Goal: Transaction & Acquisition: Purchase product/service

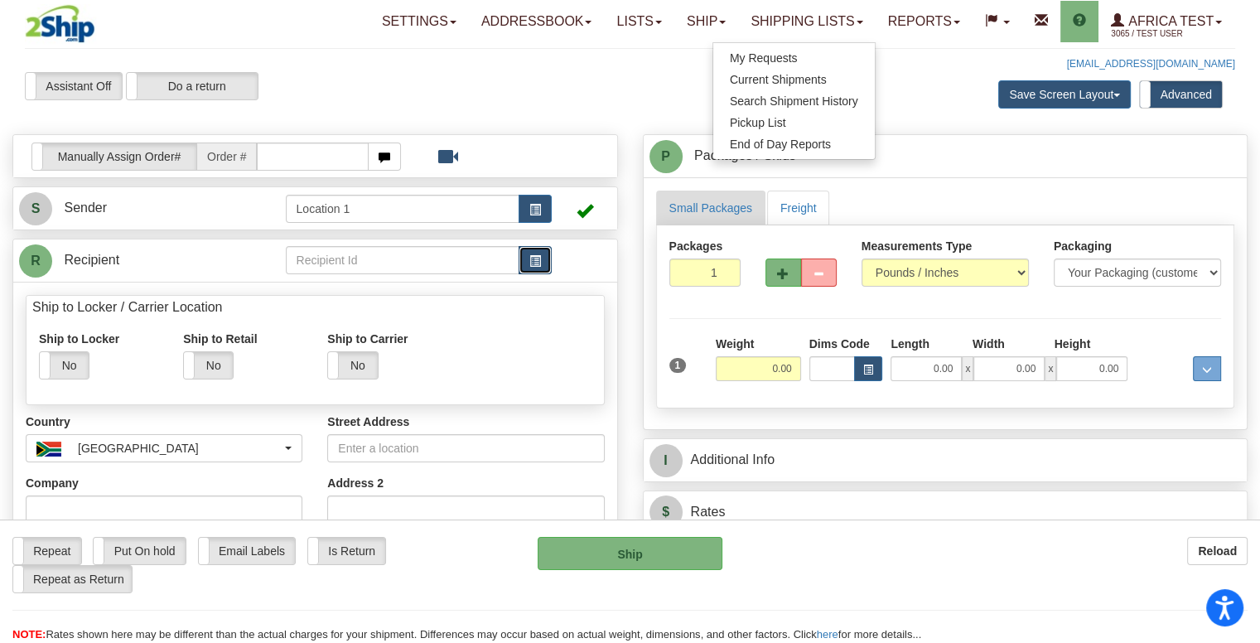
click at [532, 250] on button "button" at bounding box center [535, 260] width 33 height 28
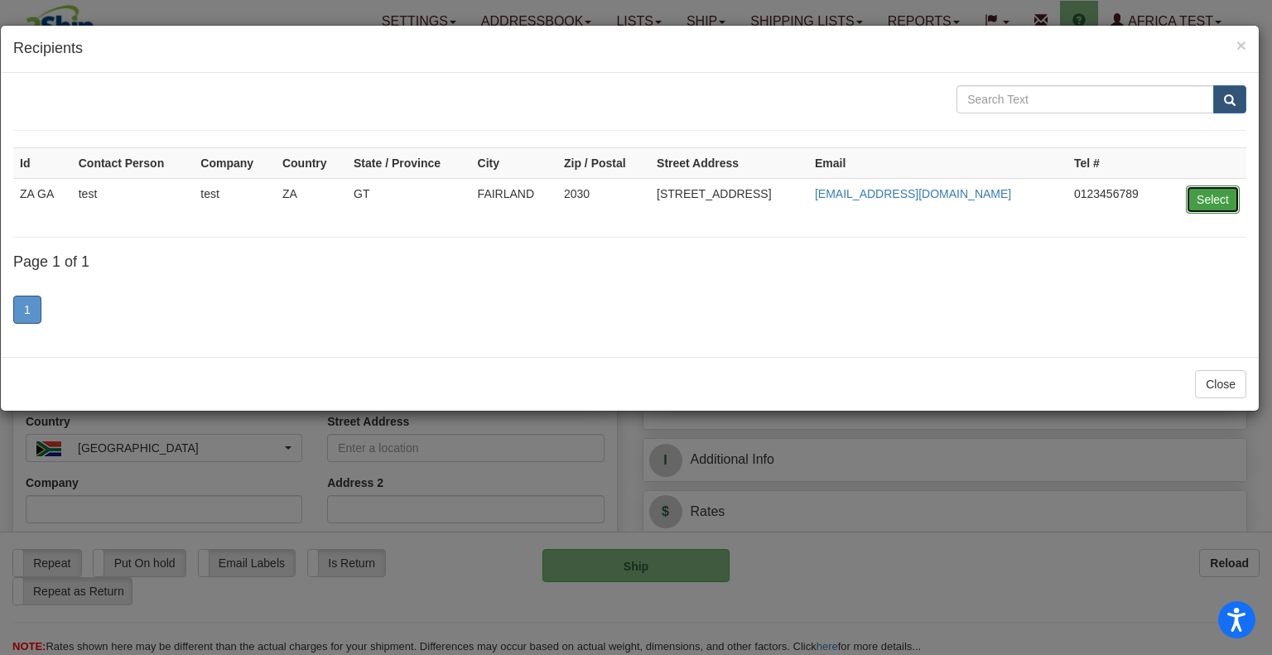
click at [1198, 198] on button "Select" at bounding box center [1213, 200] width 54 height 28
type input "ZA GA"
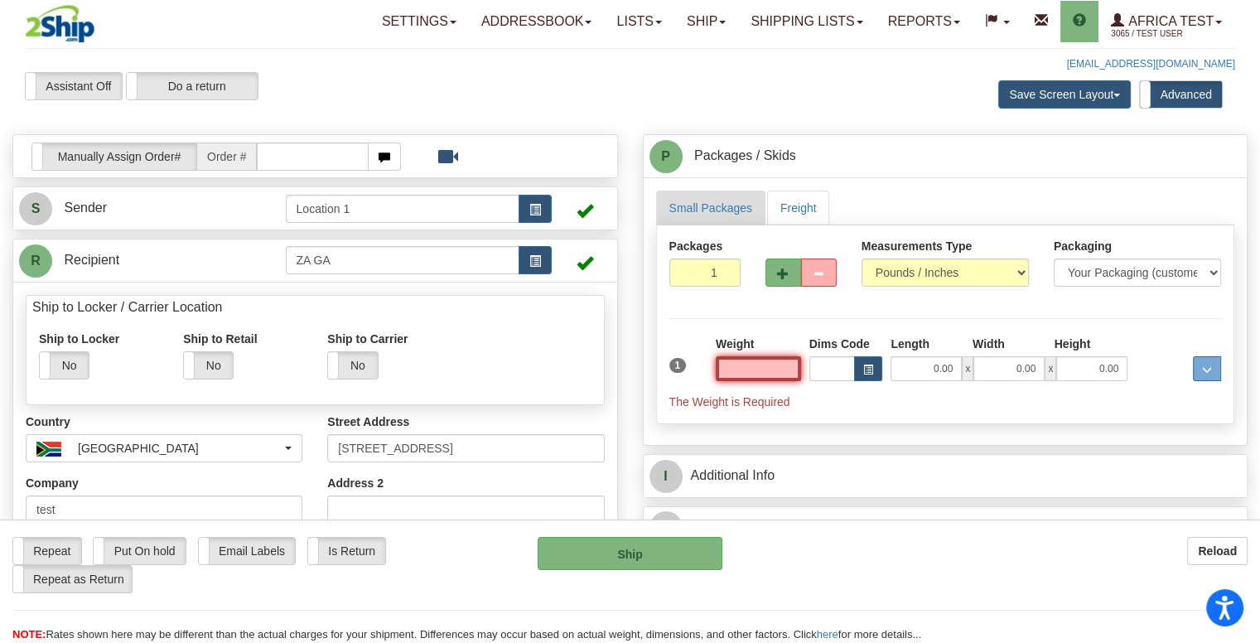
click at [786, 370] on input "text" at bounding box center [758, 368] width 85 height 25
type input "10.00"
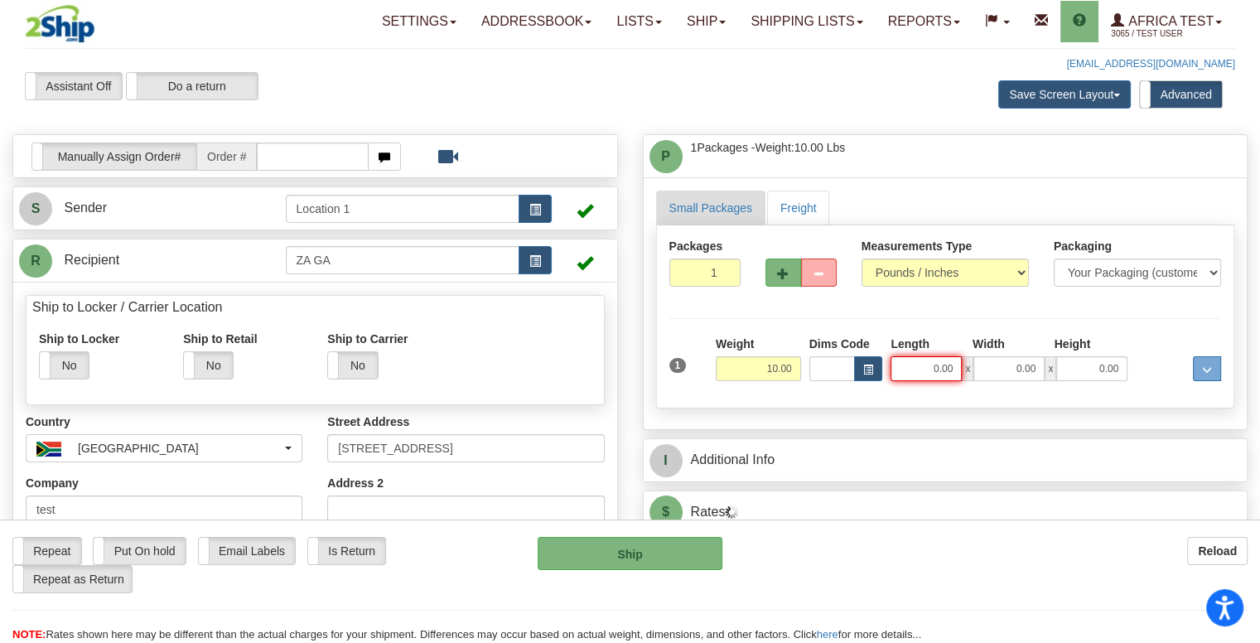
click at [914, 364] on input "0.00" at bounding box center [925, 368] width 71 height 25
click at [914, 364] on input "Length" at bounding box center [925, 368] width 71 height 25
type input "3.00"
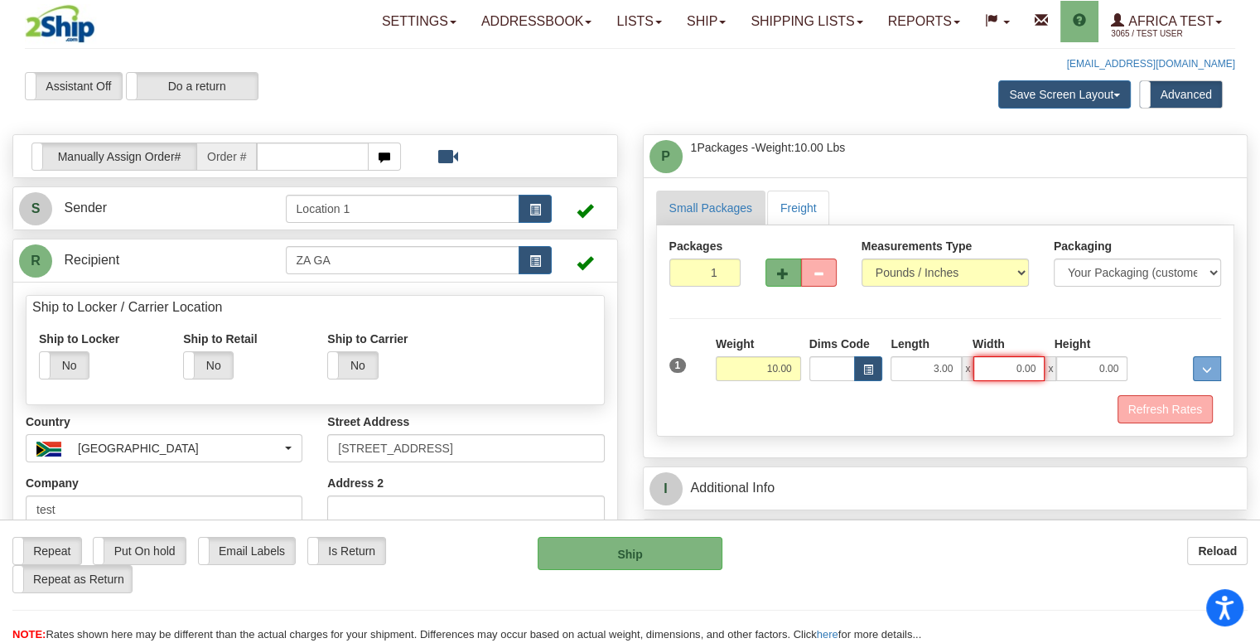
click at [1017, 359] on input "0.00" at bounding box center [1008, 368] width 71 height 25
click at [1017, 359] on input "Width" at bounding box center [1008, 368] width 71 height 25
type input "5.00"
click at [1093, 367] on input "0.00" at bounding box center [1091, 368] width 71 height 25
click at [1093, 367] on input "Height" at bounding box center [1091, 368] width 71 height 25
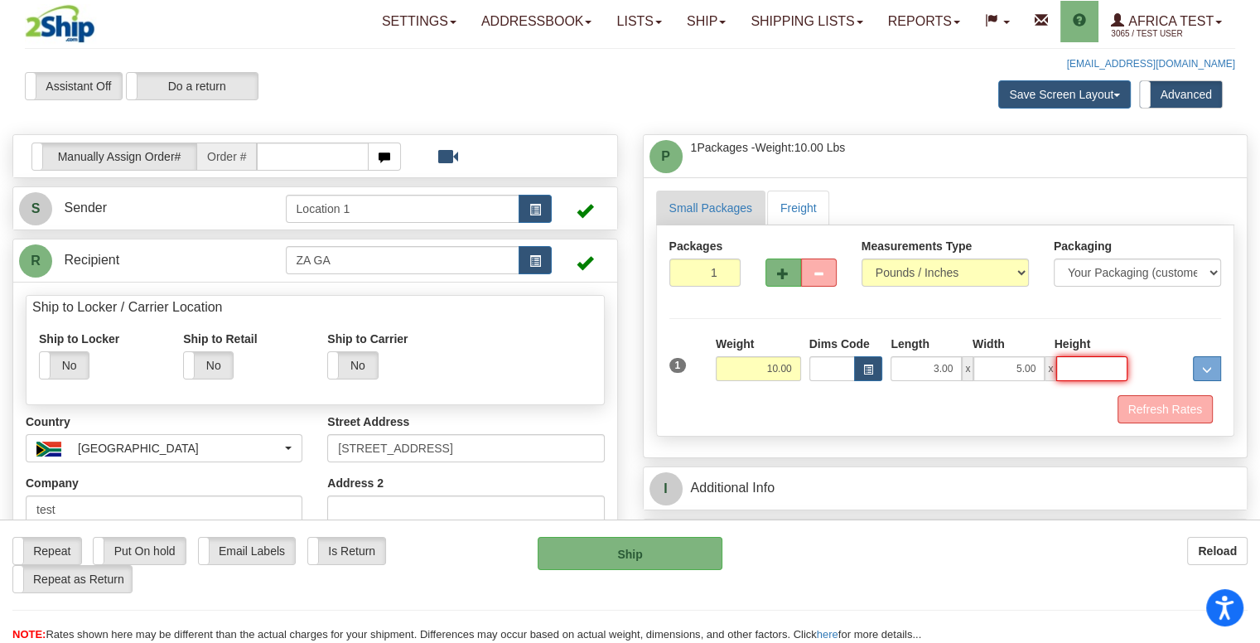
type input "7.00"
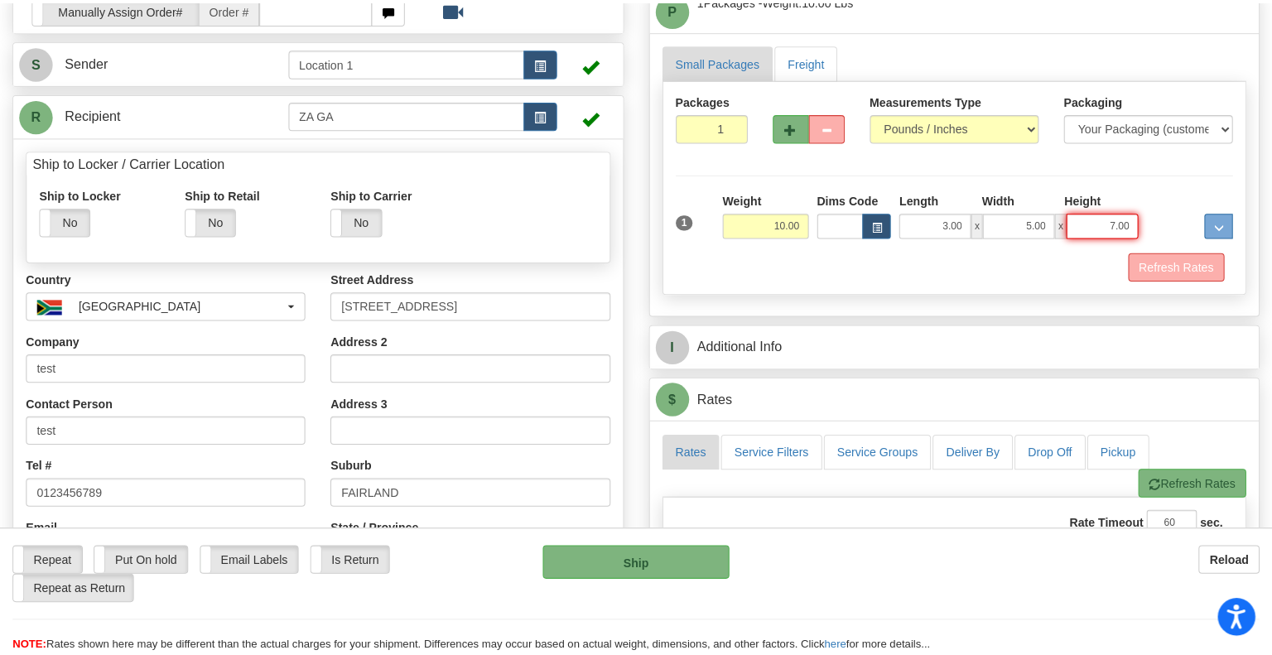
scroll to position [331, 0]
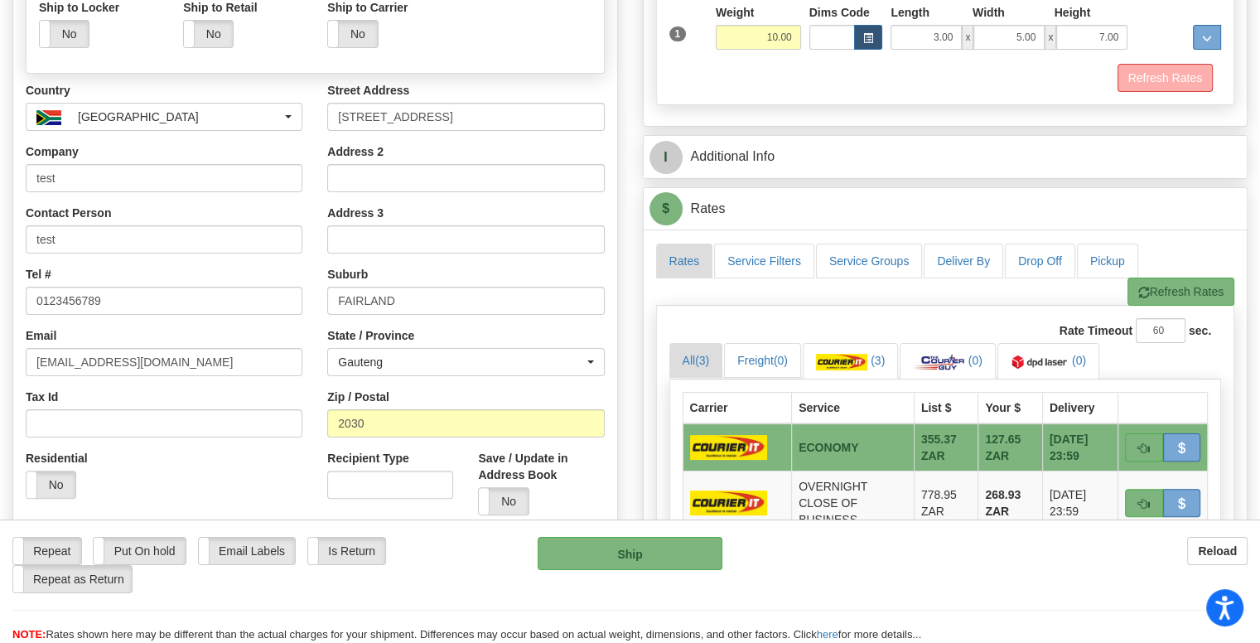
drag, startPoint x: 70, startPoint y: 551, endPoint x: 89, endPoint y: 552, distance: 19.9
click at [70, 551] on label "Repeat" at bounding box center [47, 551] width 68 height 27
click at [603, 547] on button "Ship" at bounding box center [631, 553] width 186 height 33
type input "ECO"
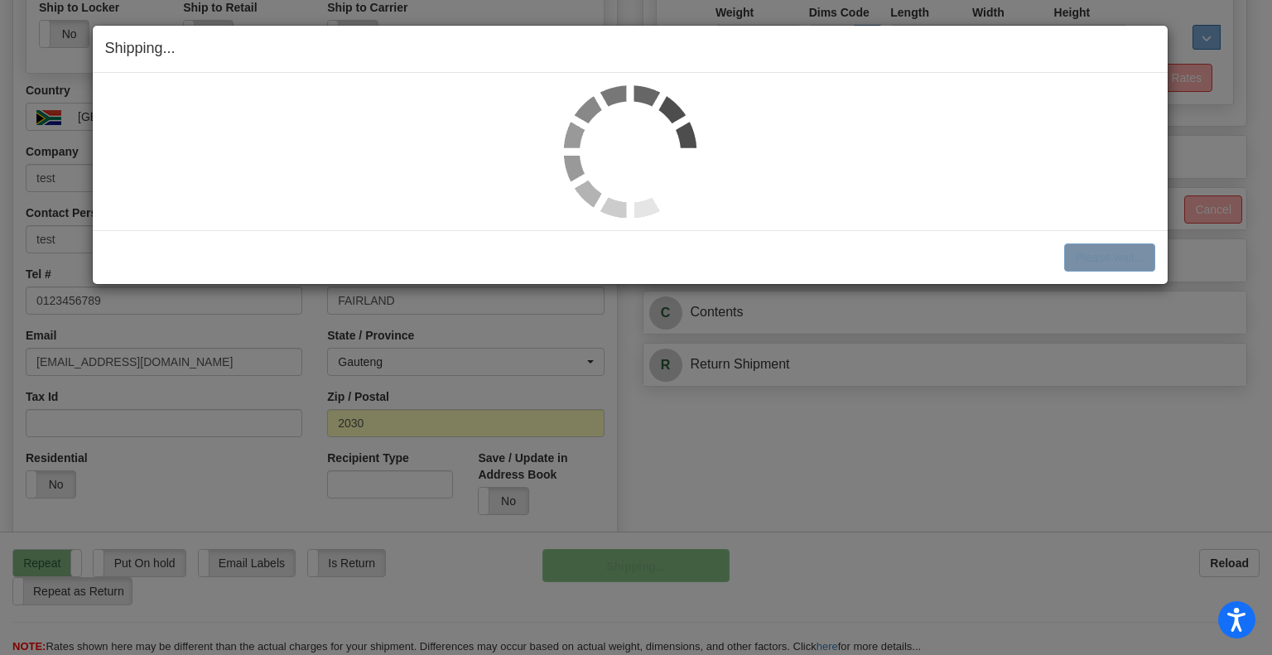
scroll to position [333, 0]
select select "1"
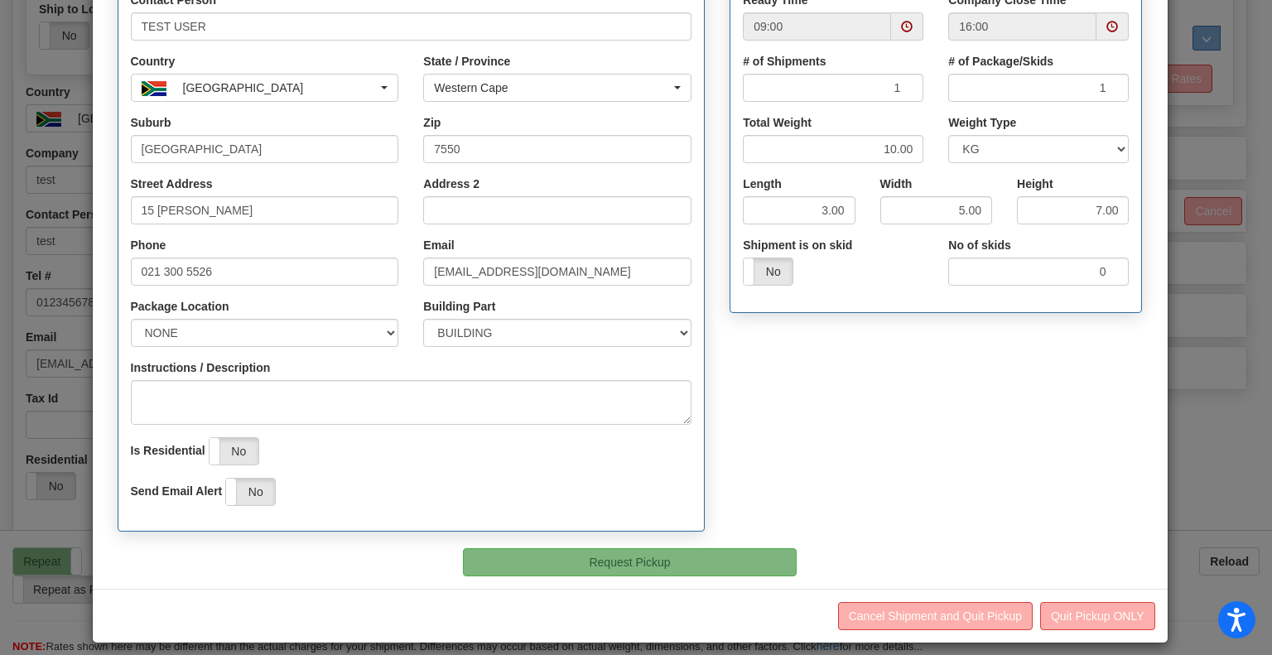
scroll to position [278, 0]
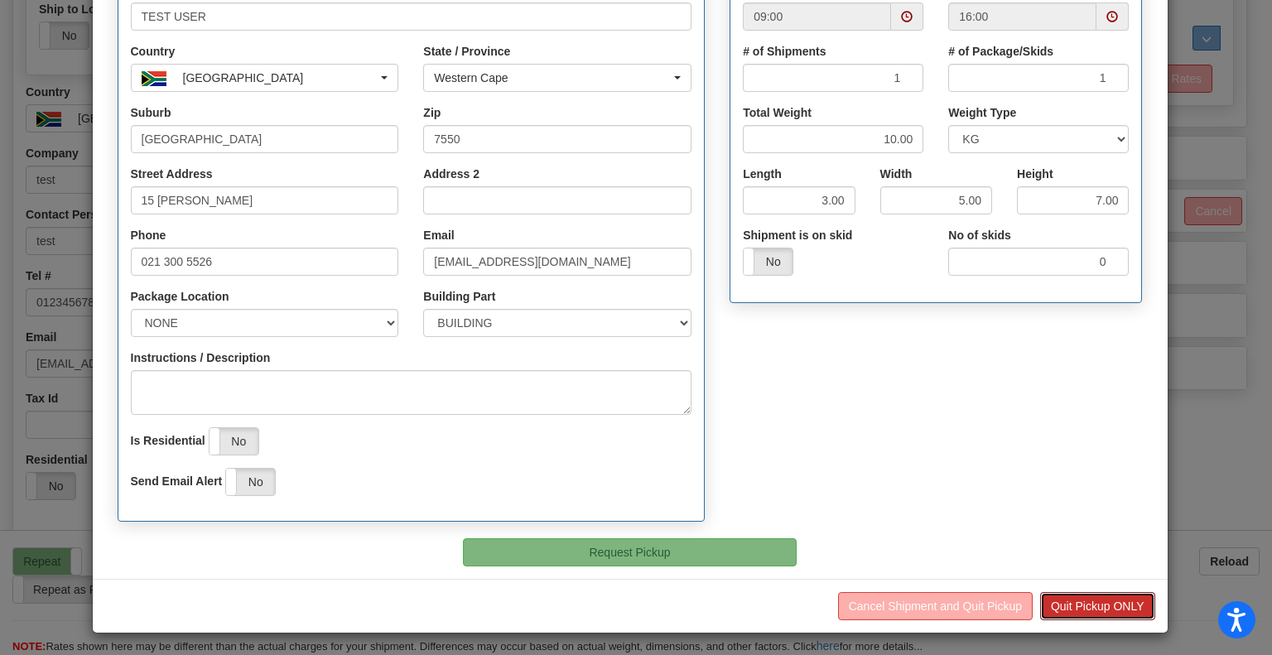
click at [1091, 596] on button "Quit Pickup ONLY" at bounding box center [1097, 606] width 115 height 28
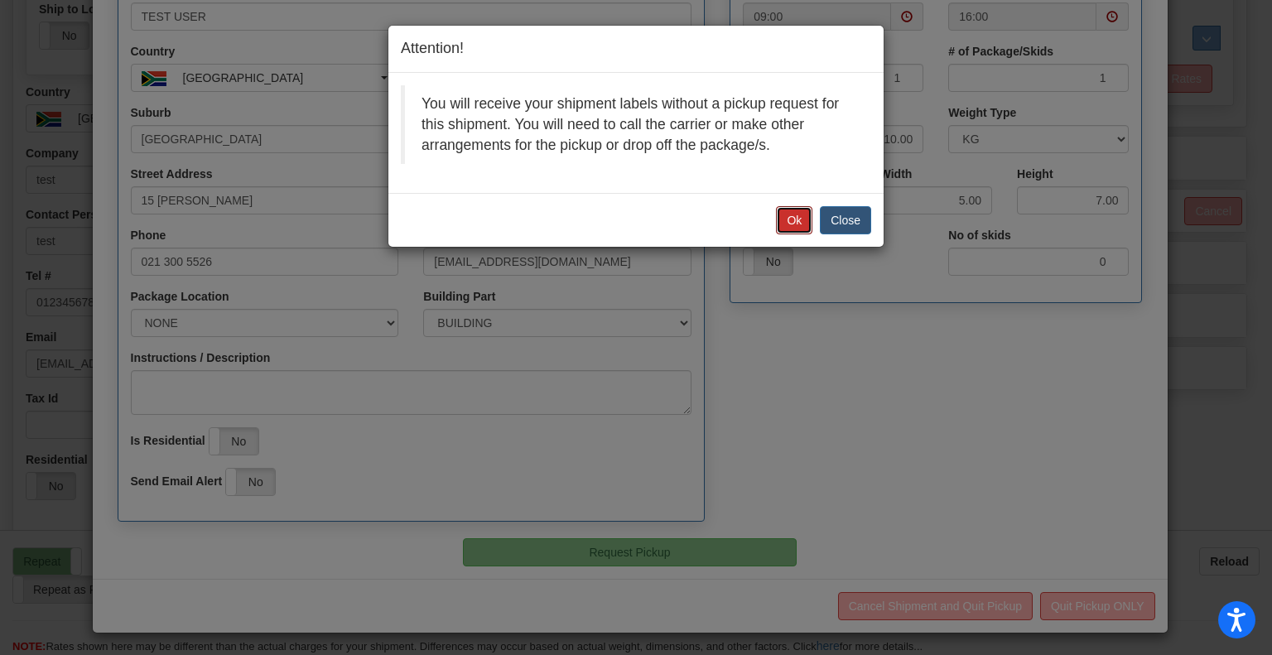
click at [802, 217] on button "Ok" at bounding box center [794, 220] width 36 height 28
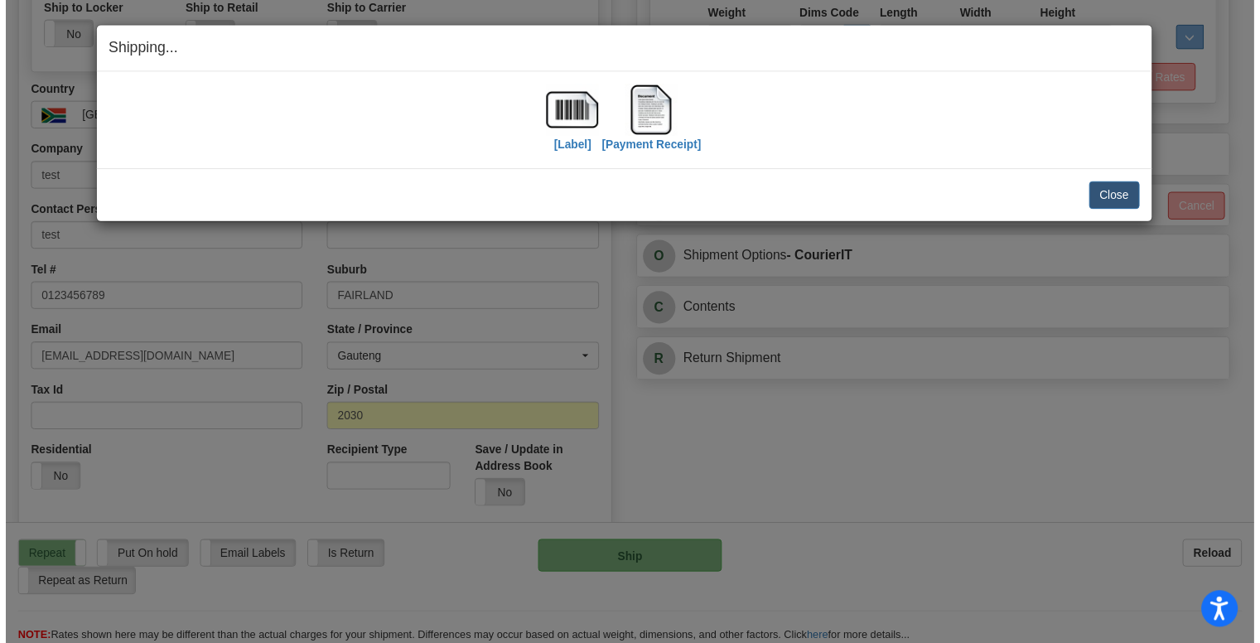
scroll to position [0, 0]
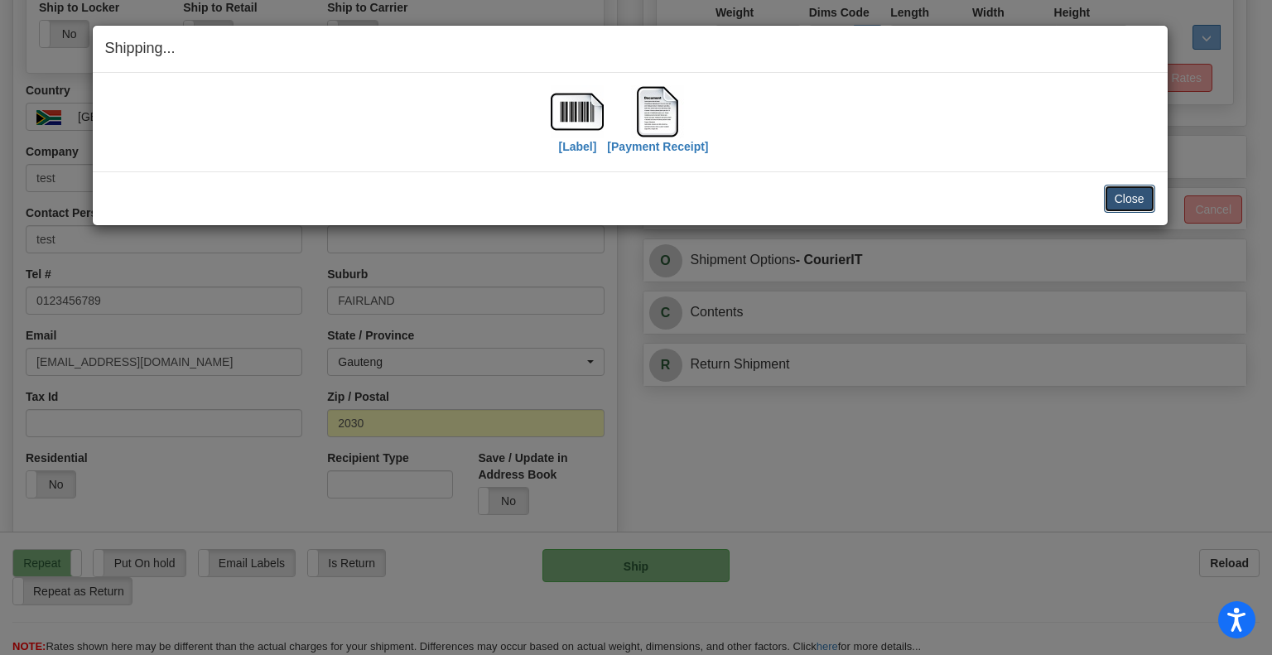
click at [1107, 206] on button "Close" at bounding box center [1129, 199] width 51 height 28
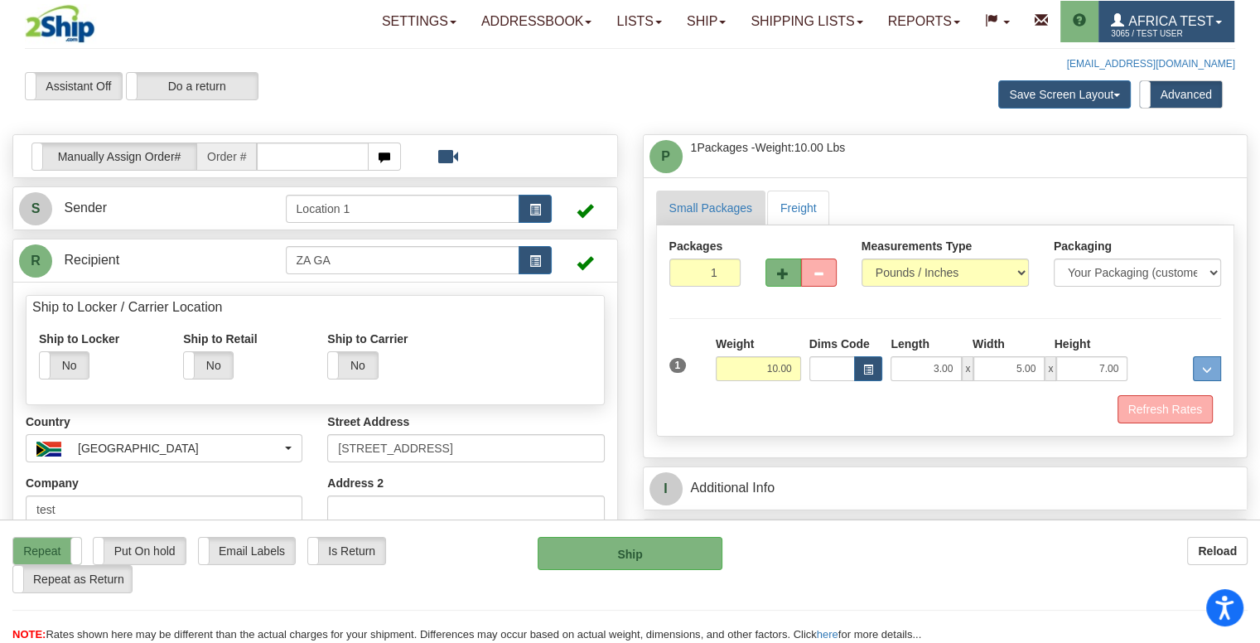
click at [1180, 13] on link "Africa Test 3065 / TEST USER" at bounding box center [1166, 21] width 136 height 41
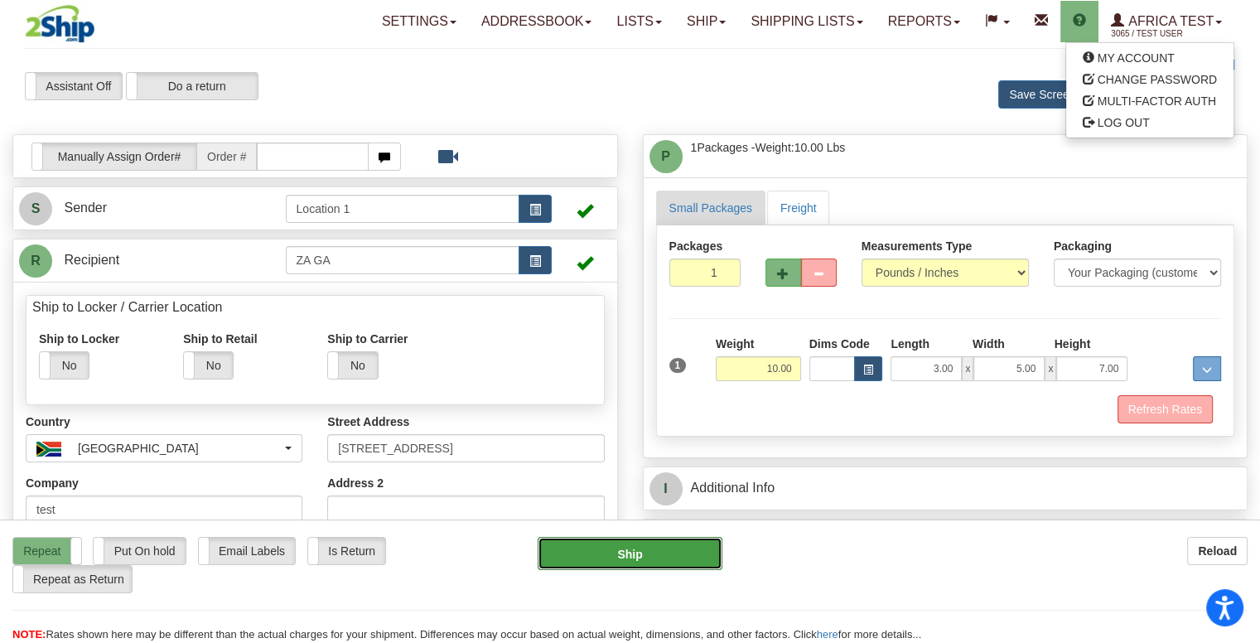
click at [611, 558] on button "Ship" at bounding box center [631, 553] width 186 height 33
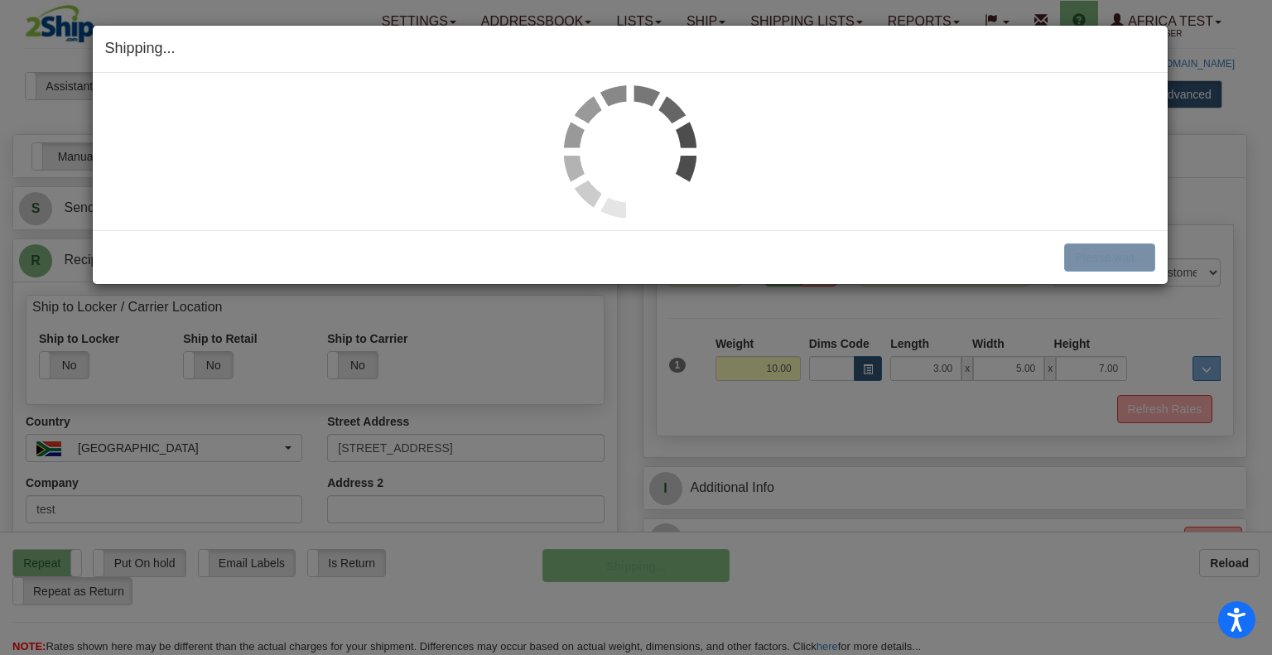
select select "1"
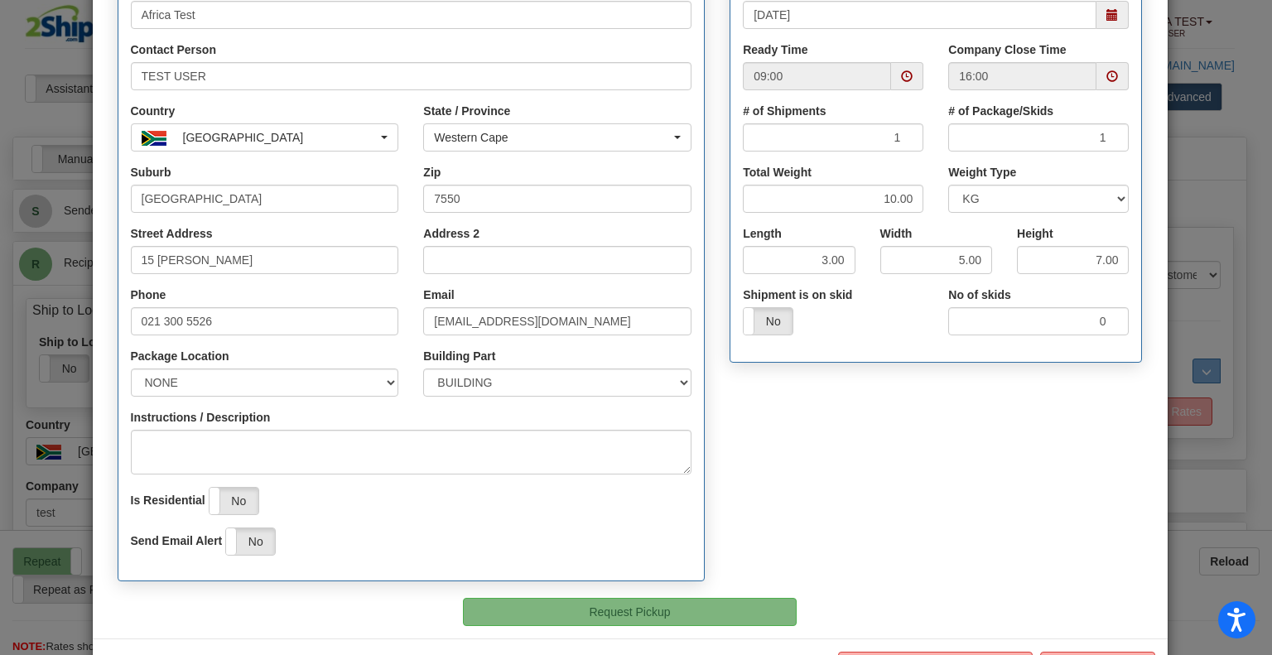
scroll to position [278, 0]
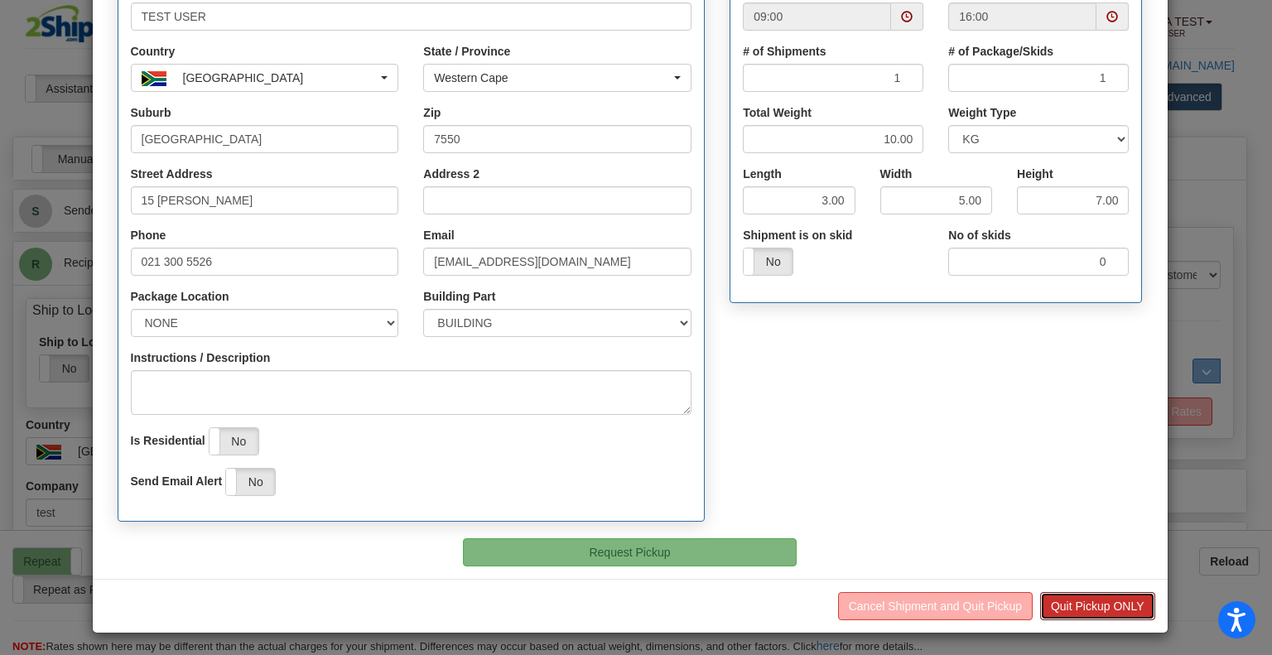
click at [1080, 608] on button "Quit Pickup ONLY" at bounding box center [1097, 606] width 115 height 28
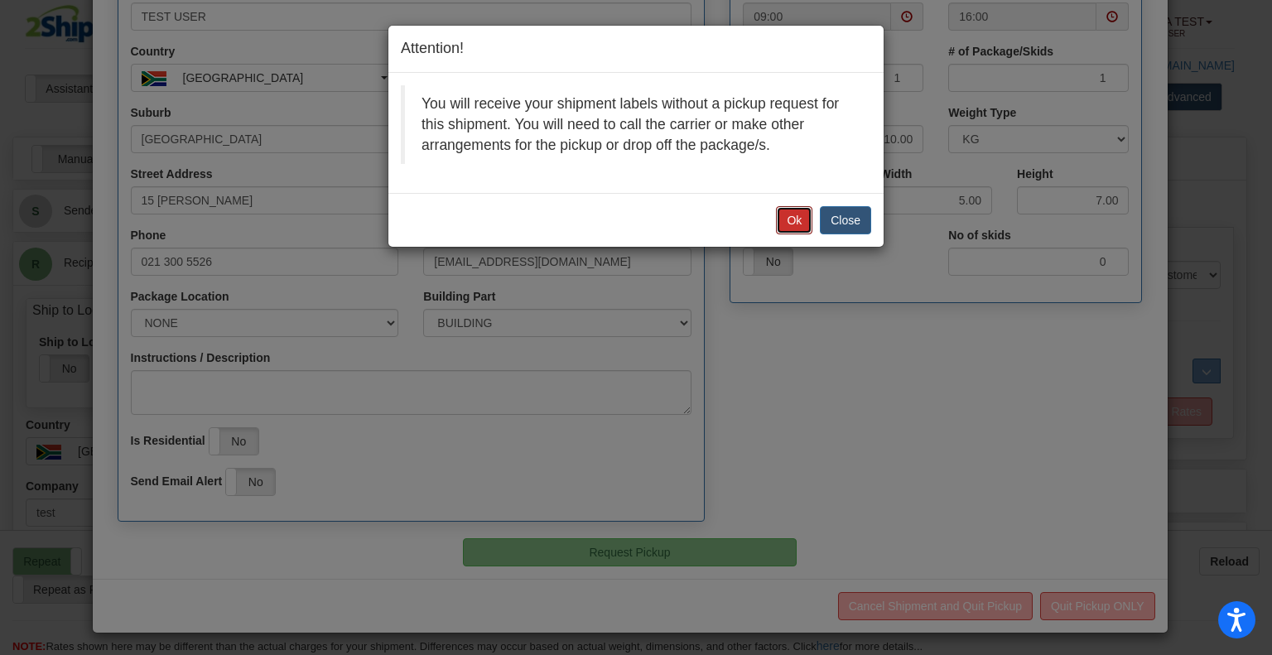
click at [780, 218] on button "Ok" at bounding box center [794, 220] width 36 height 28
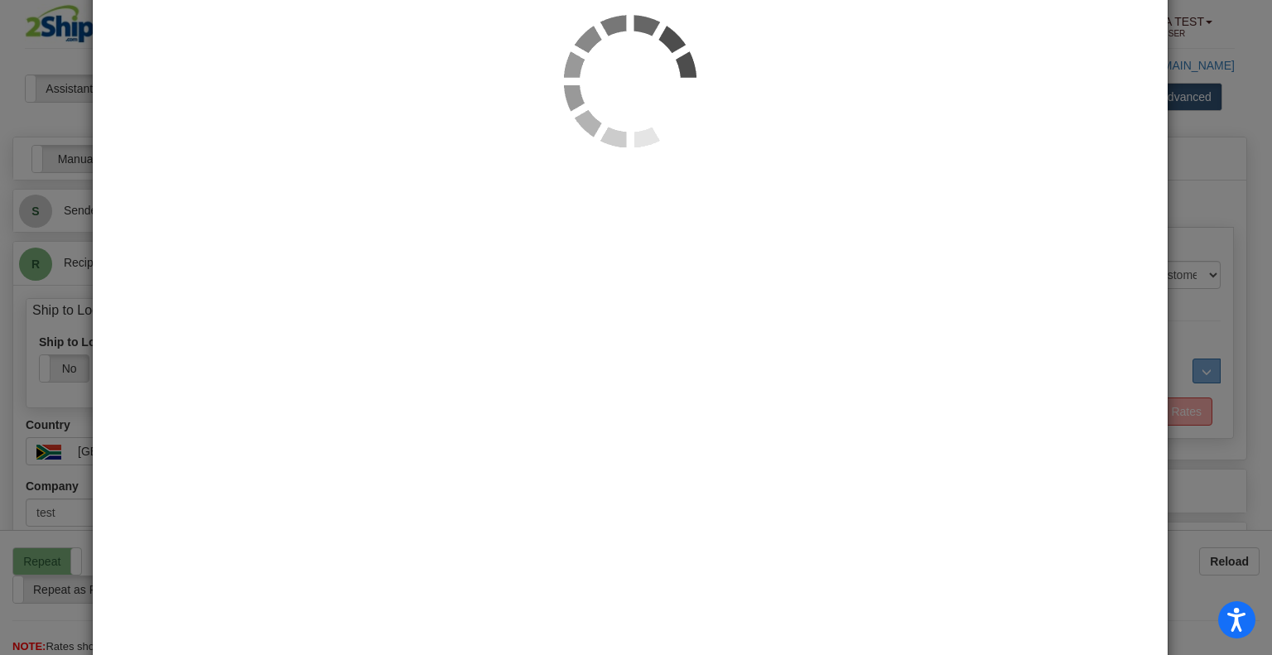
scroll to position [0, 0]
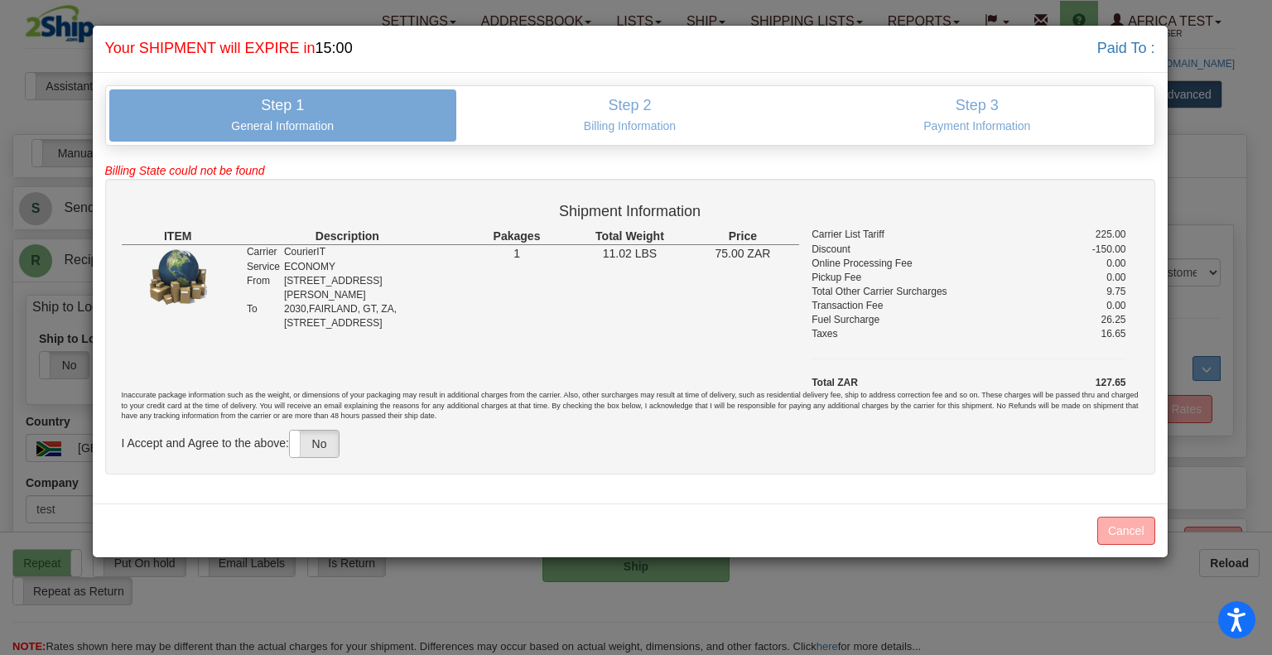
click at [311, 451] on label "No" at bounding box center [314, 444] width 49 height 27
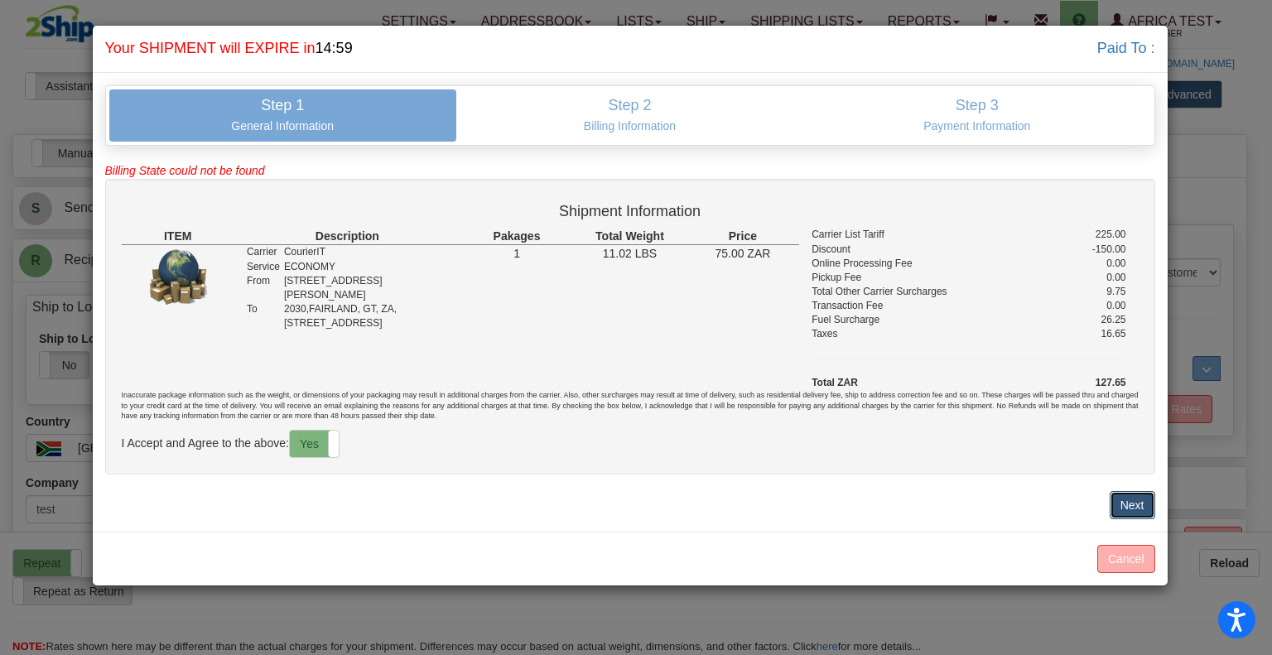
click at [1116, 506] on button "Next" at bounding box center [1133, 505] width 46 height 28
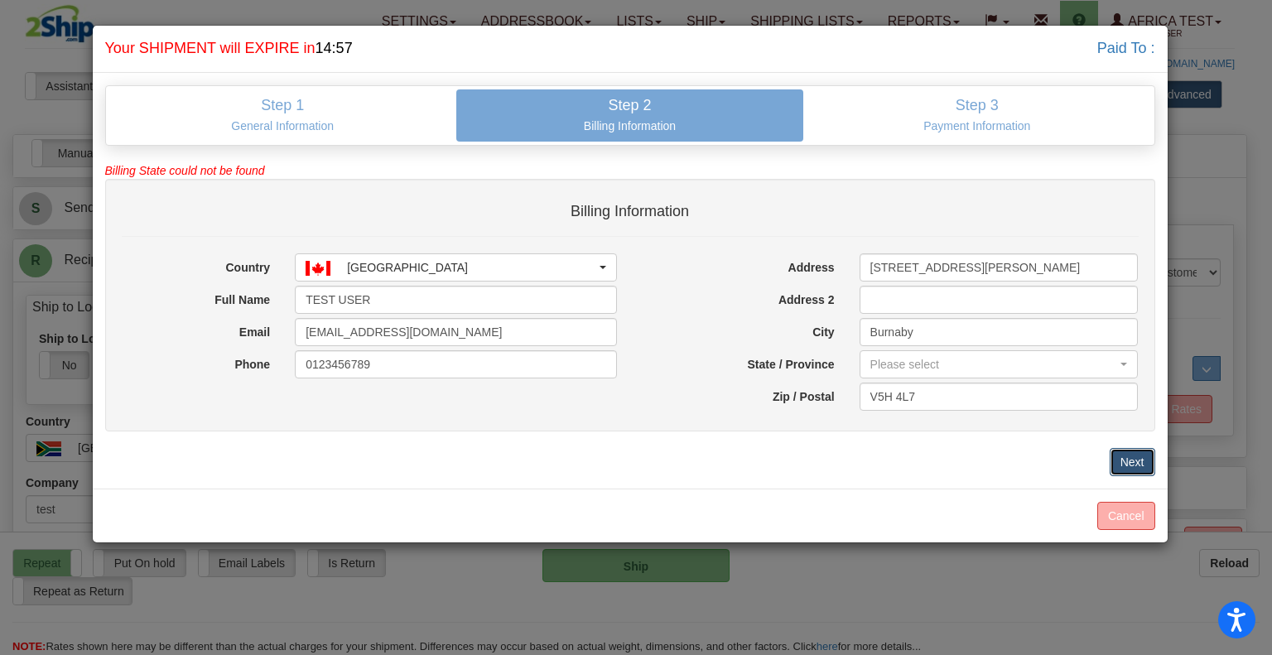
click at [1131, 461] on button "Next" at bounding box center [1133, 462] width 46 height 28
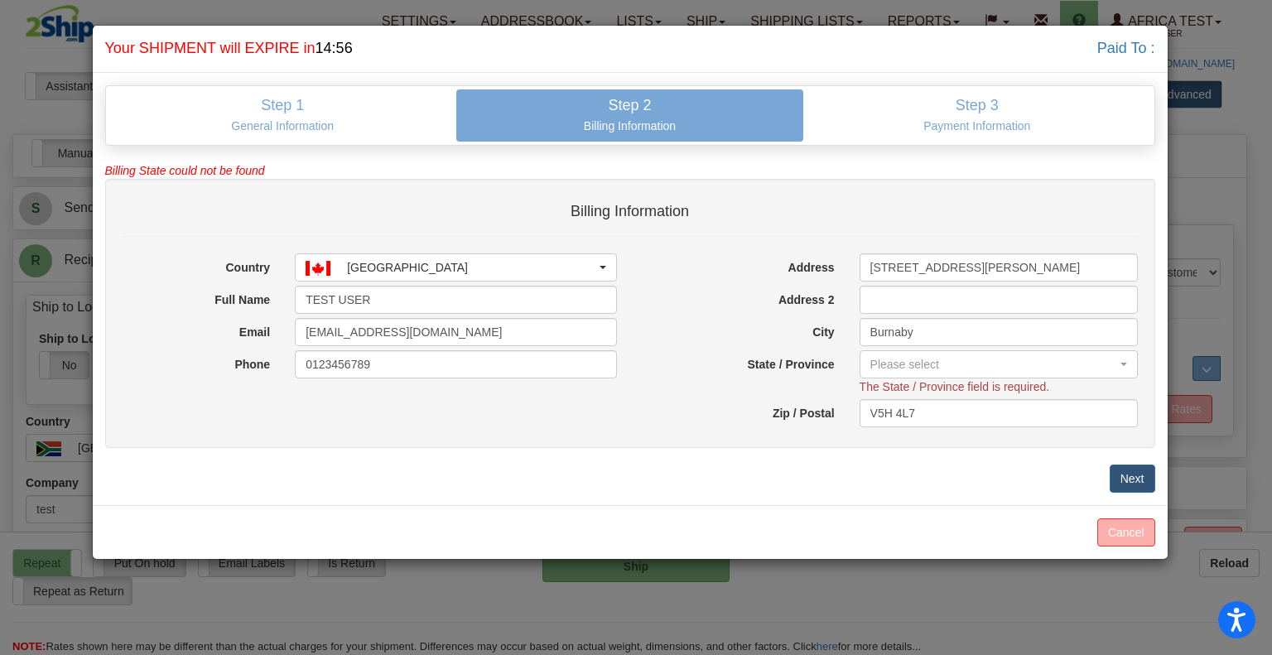
click at [933, 377] on div "Please select ALBERTA BRITISH COLUMBIA MANITOBA NEW BRUNSWICK NEWFOUNDLAND NOVA…" at bounding box center [999, 372] width 304 height 45
click at [932, 368] on div "Please select" at bounding box center [995, 364] width 248 height 17
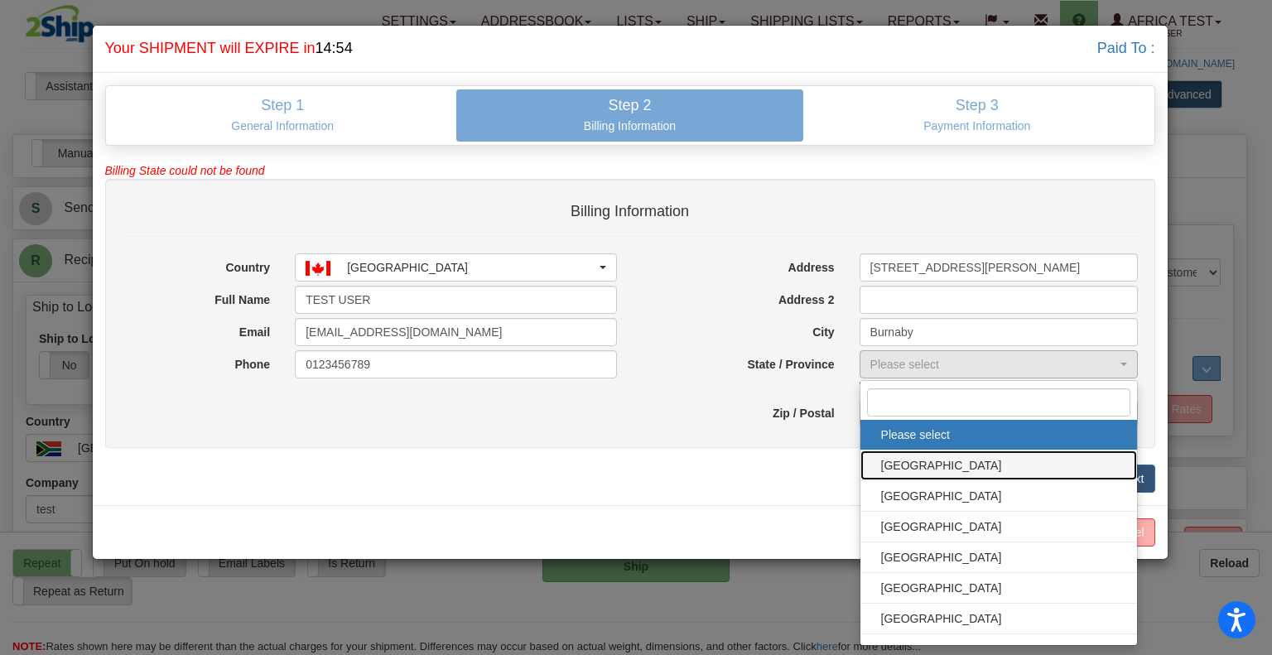
click at [914, 466] on span "ALBERTA" at bounding box center [999, 465] width 244 height 25
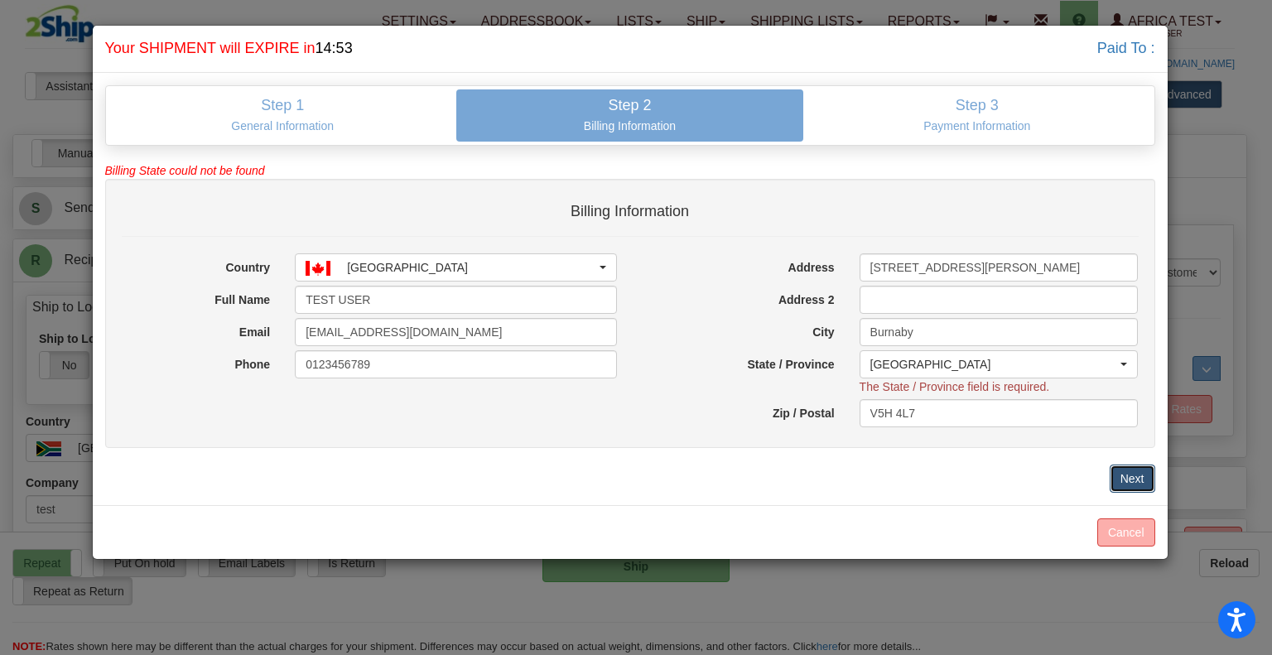
click at [1126, 482] on button "Next" at bounding box center [1133, 479] width 46 height 28
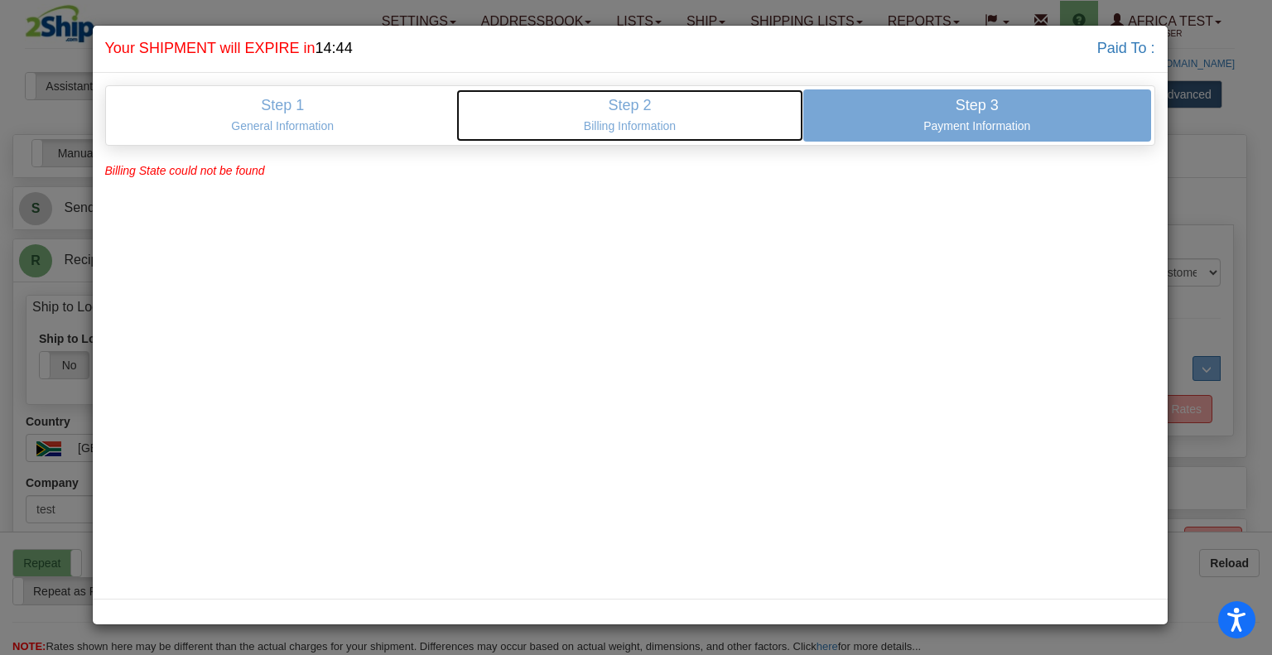
click at [593, 118] on p "Billing Information" at bounding box center [630, 125] width 322 height 15
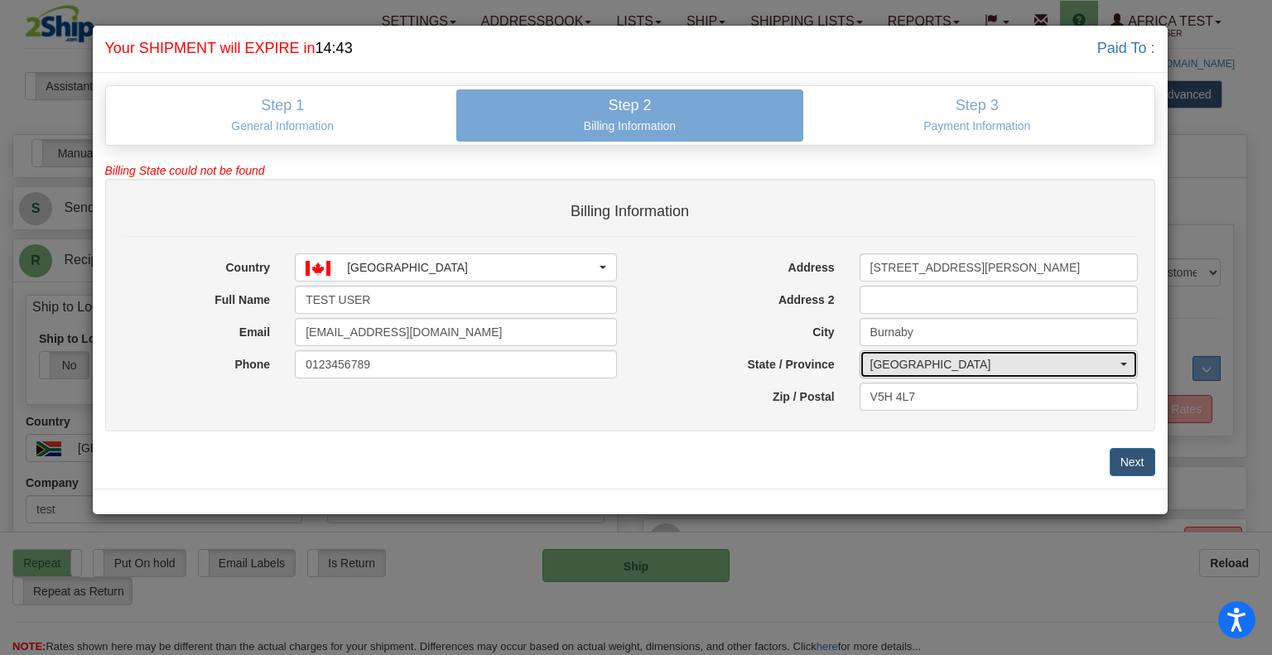
click at [927, 364] on div "ALBERTA" at bounding box center [995, 364] width 248 height 17
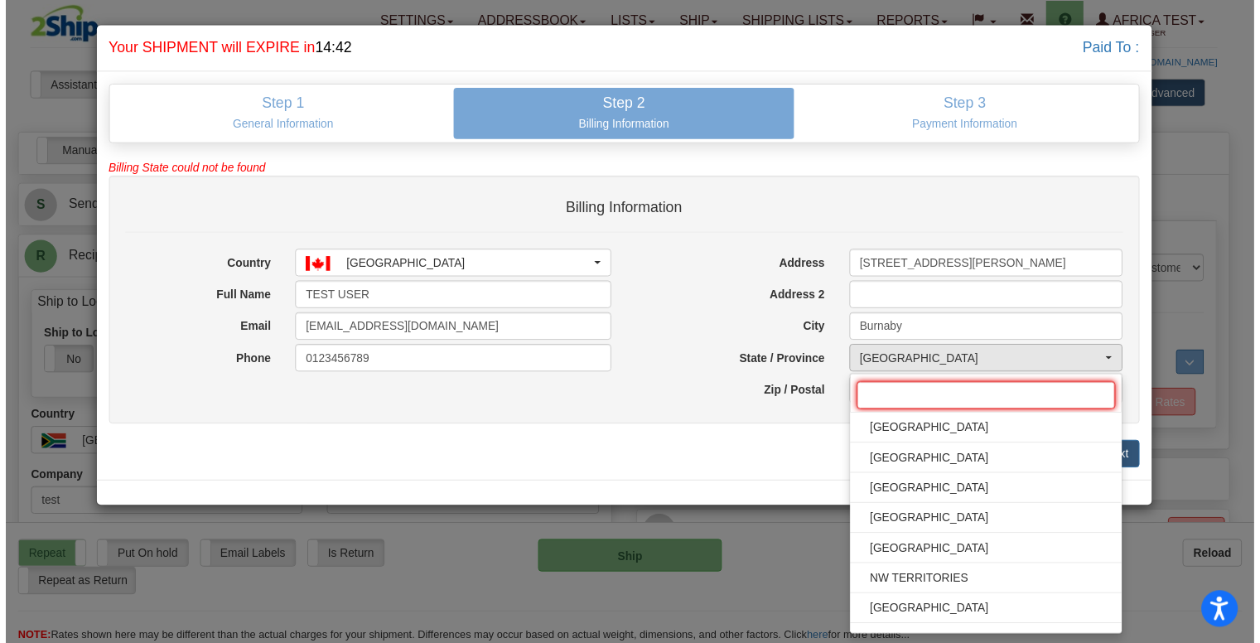
scroll to position [204, 0]
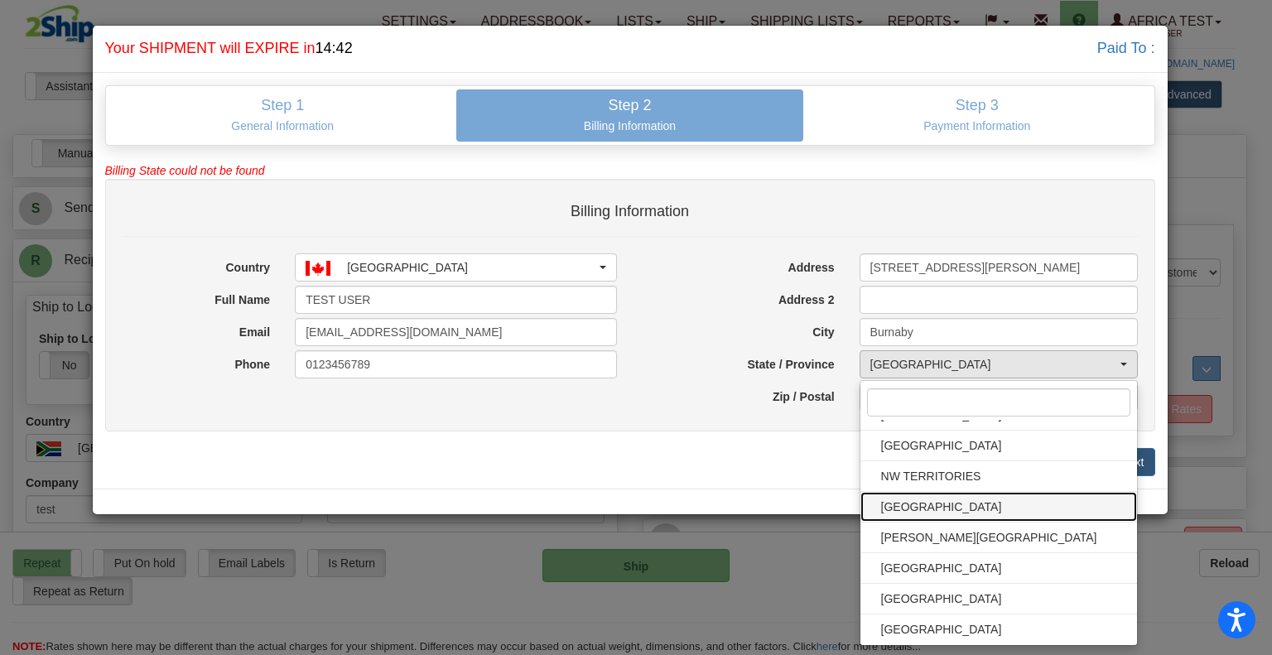
click at [934, 504] on span "ONTARIO" at bounding box center [999, 506] width 244 height 25
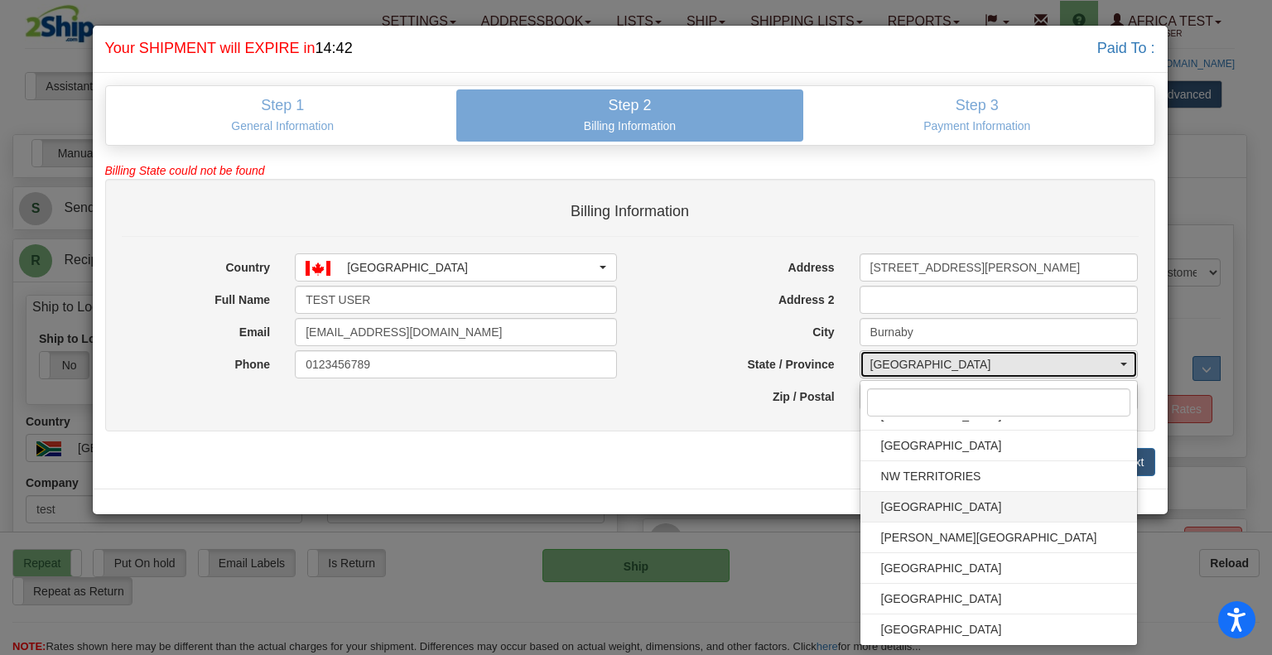
select select "ON"
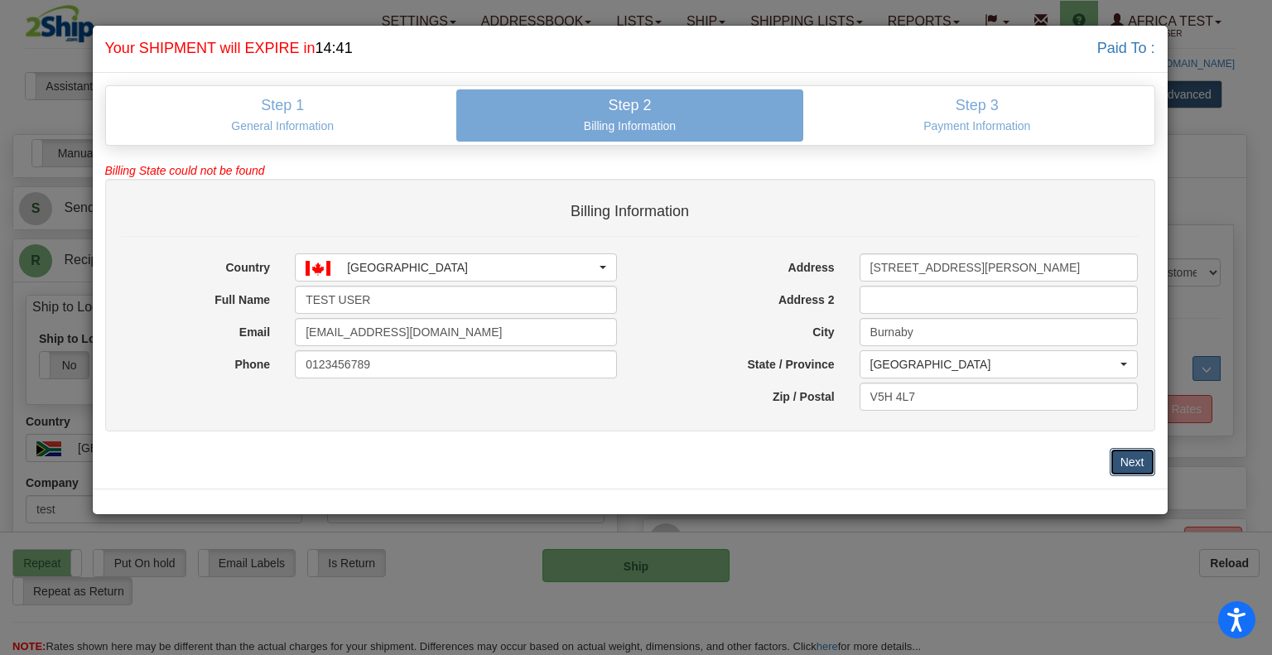
click at [1138, 461] on button "Next" at bounding box center [1133, 462] width 46 height 28
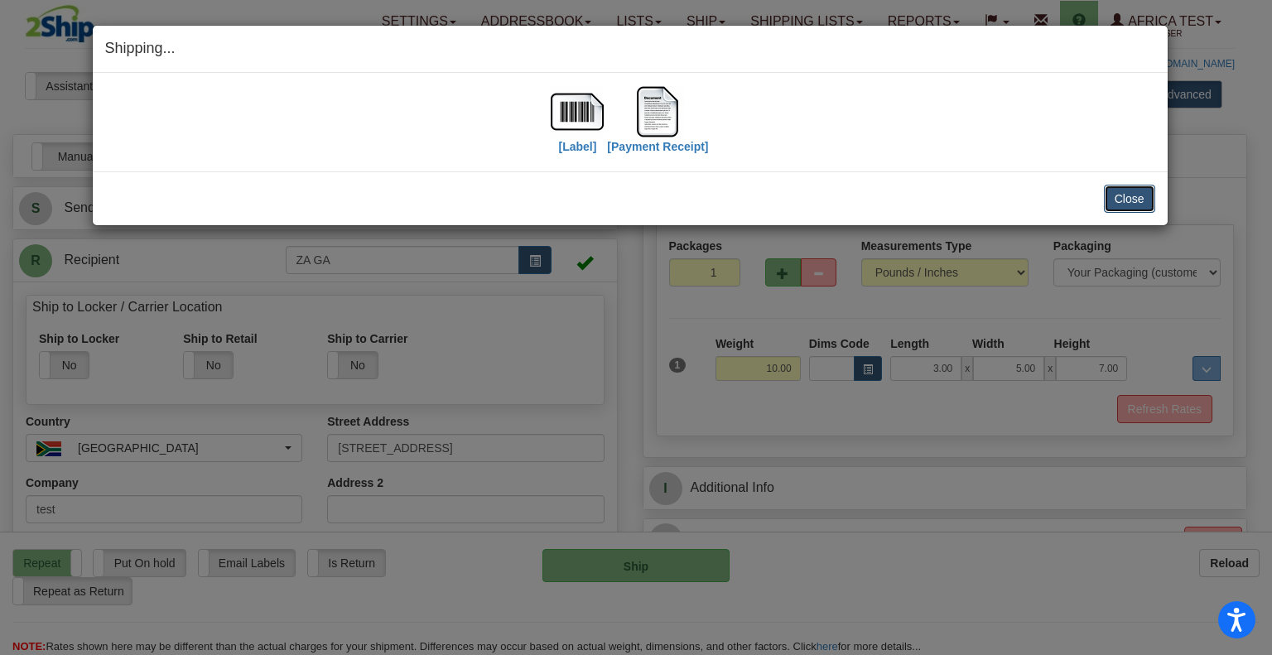
click at [1132, 201] on button "Close" at bounding box center [1129, 199] width 51 height 28
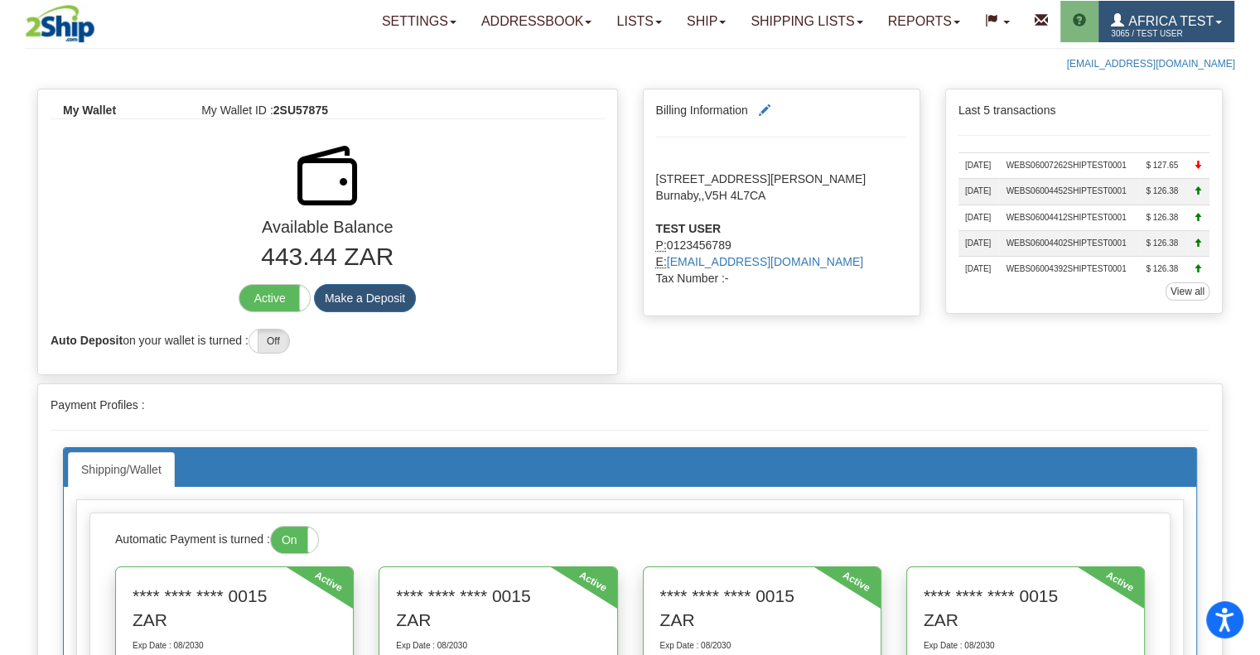
click at [1143, 27] on span "3065 / TEST USER" at bounding box center [1173, 34] width 124 height 17
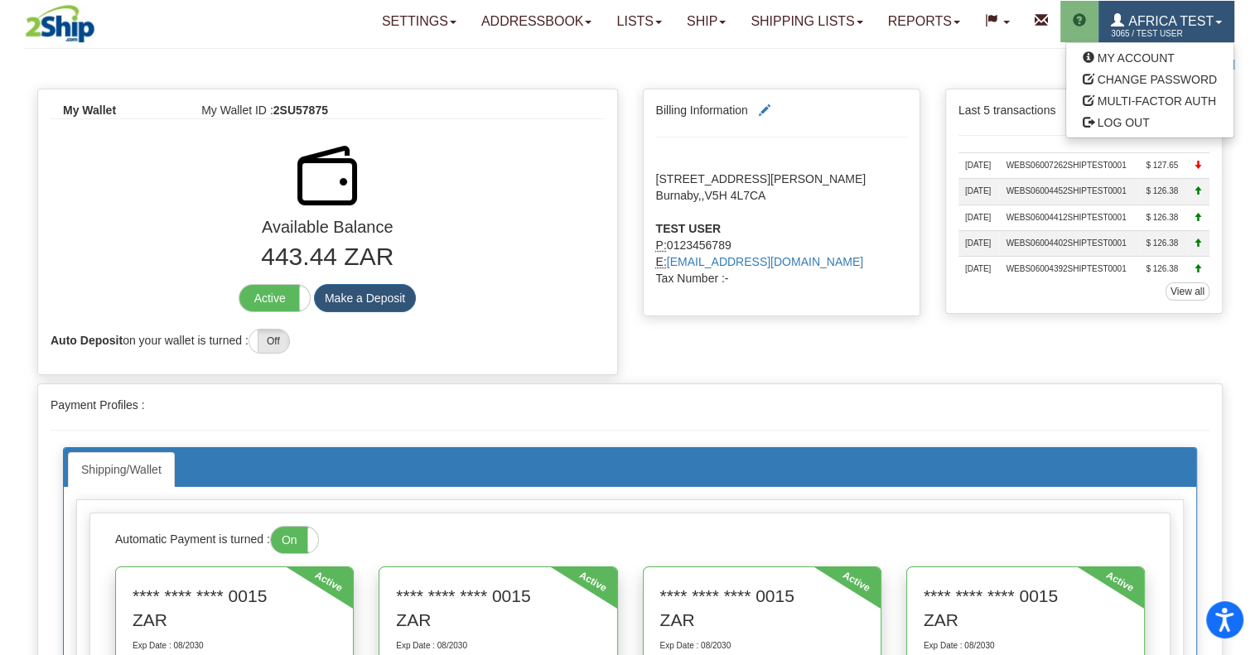
scroll to position [166, 0]
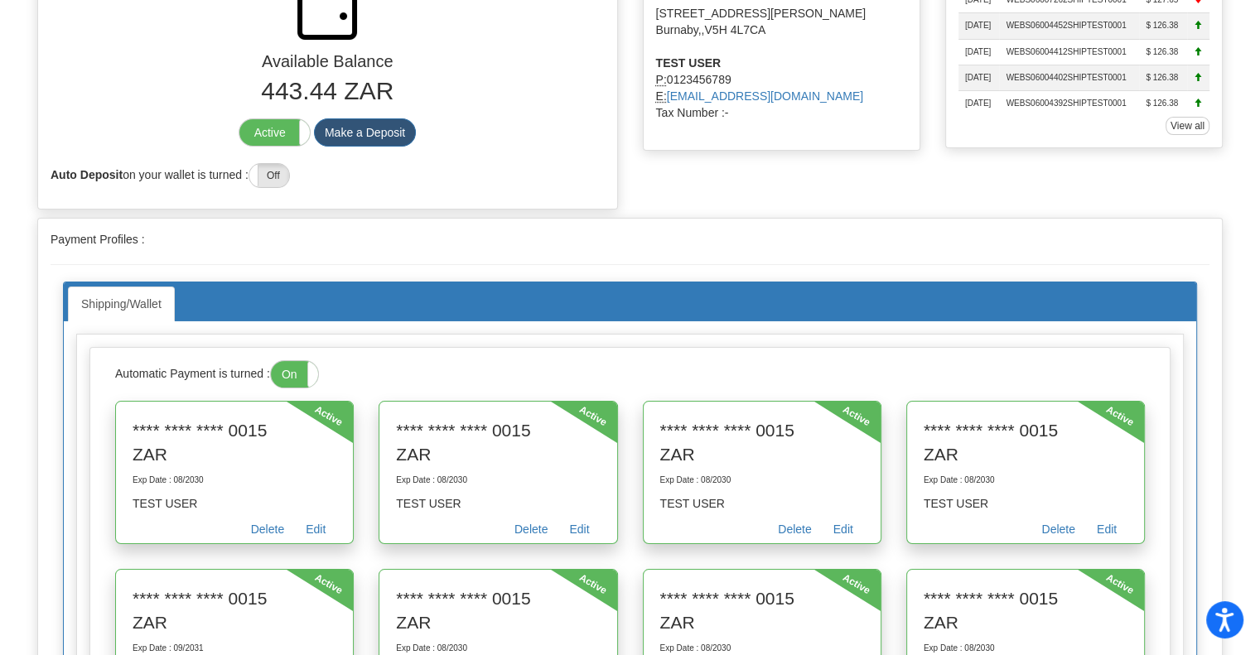
drag, startPoint x: 276, startPoint y: 134, endPoint x: 285, endPoint y: 153, distance: 21.1
click at [276, 133] on label "Active" at bounding box center [274, 132] width 70 height 27
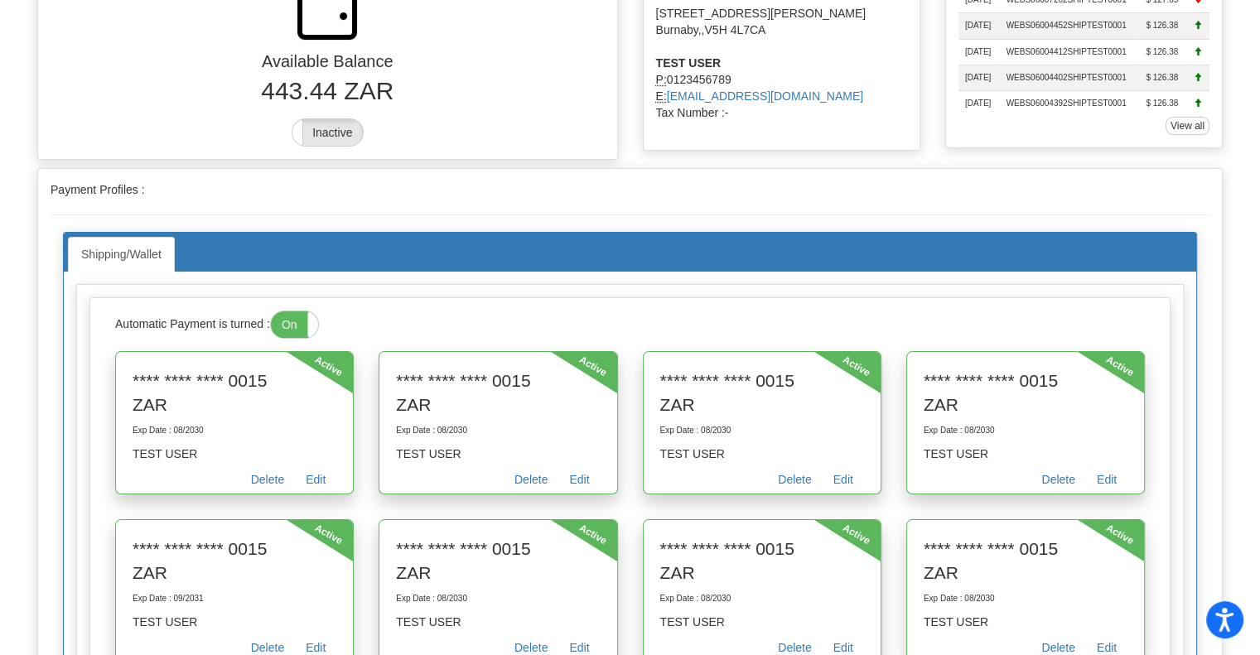
scroll to position [0, 0]
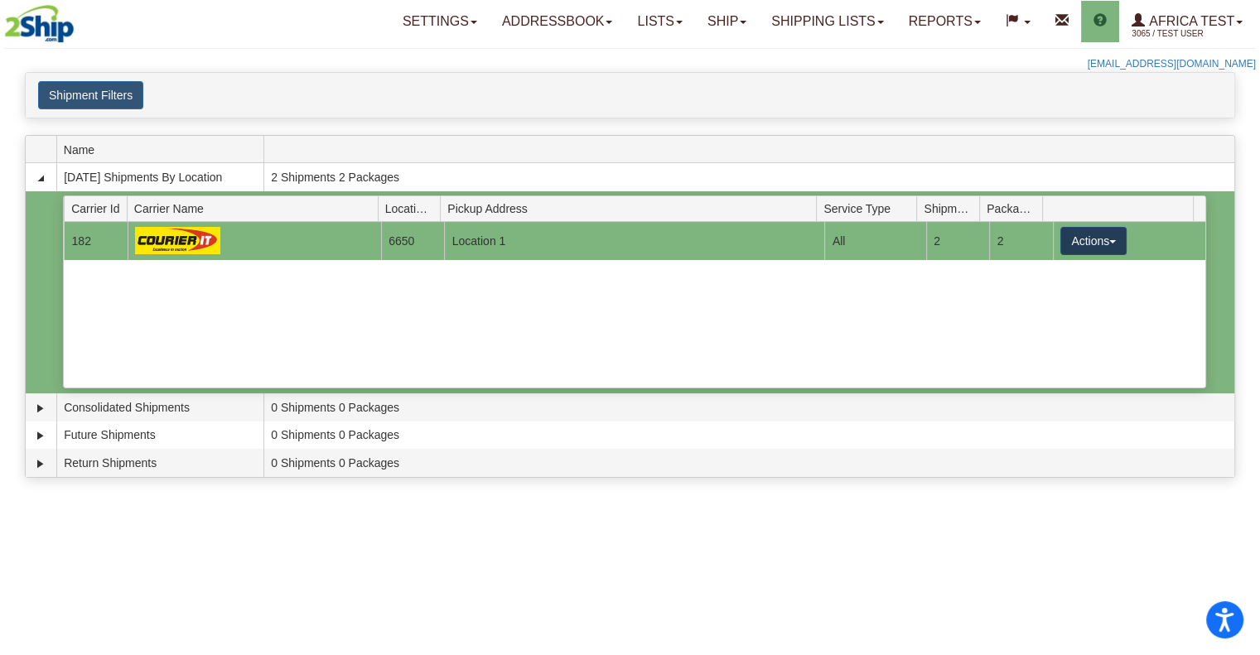
click at [1091, 227] on button "Actions" at bounding box center [1093, 241] width 66 height 28
click at [1053, 297] on link "Close" at bounding box center [1059, 294] width 133 height 22
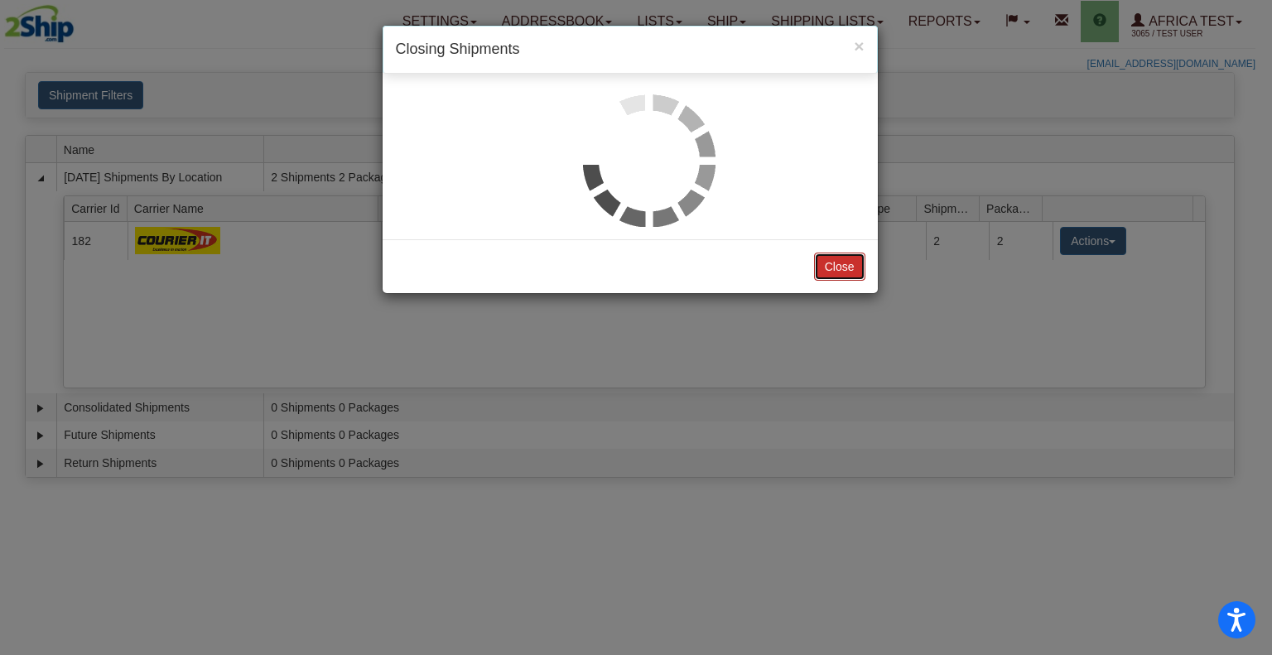
click at [838, 263] on button "Close" at bounding box center [839, 267] width 51 height 28
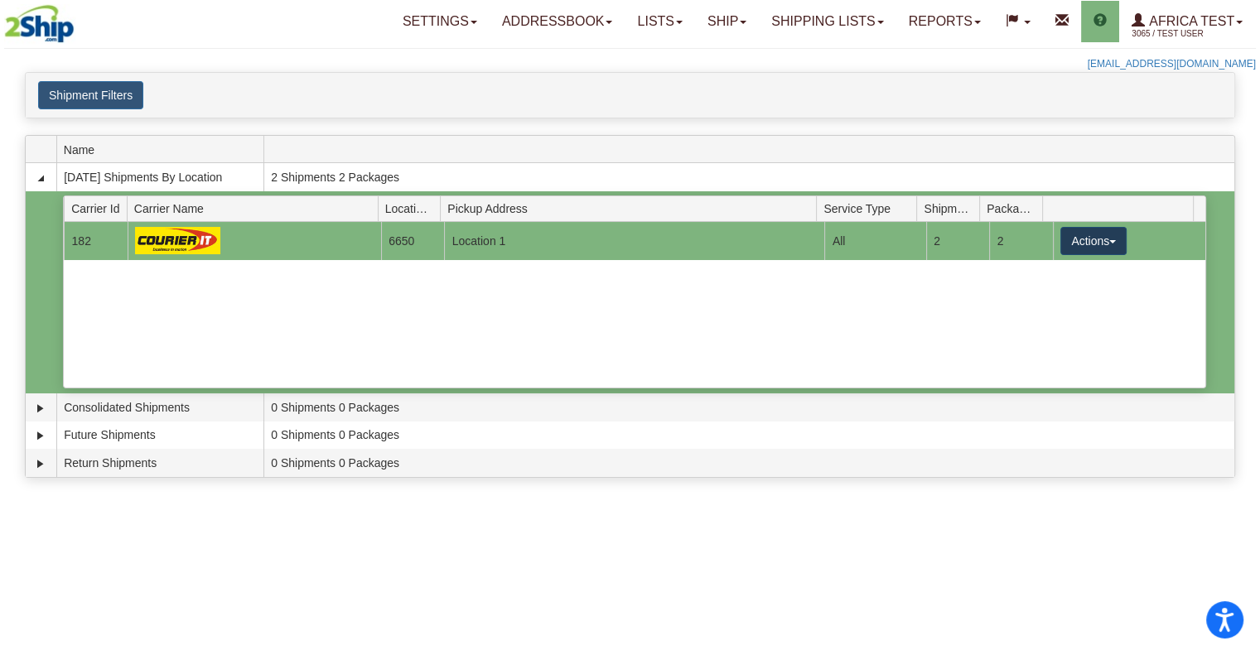
click at [1065, 241] on button "Actions" at bounding box center [1093, 241] width 66 height 28
click at [1058, 271] on link "Details" at bounding box center [1059, 273] width 133 height 22
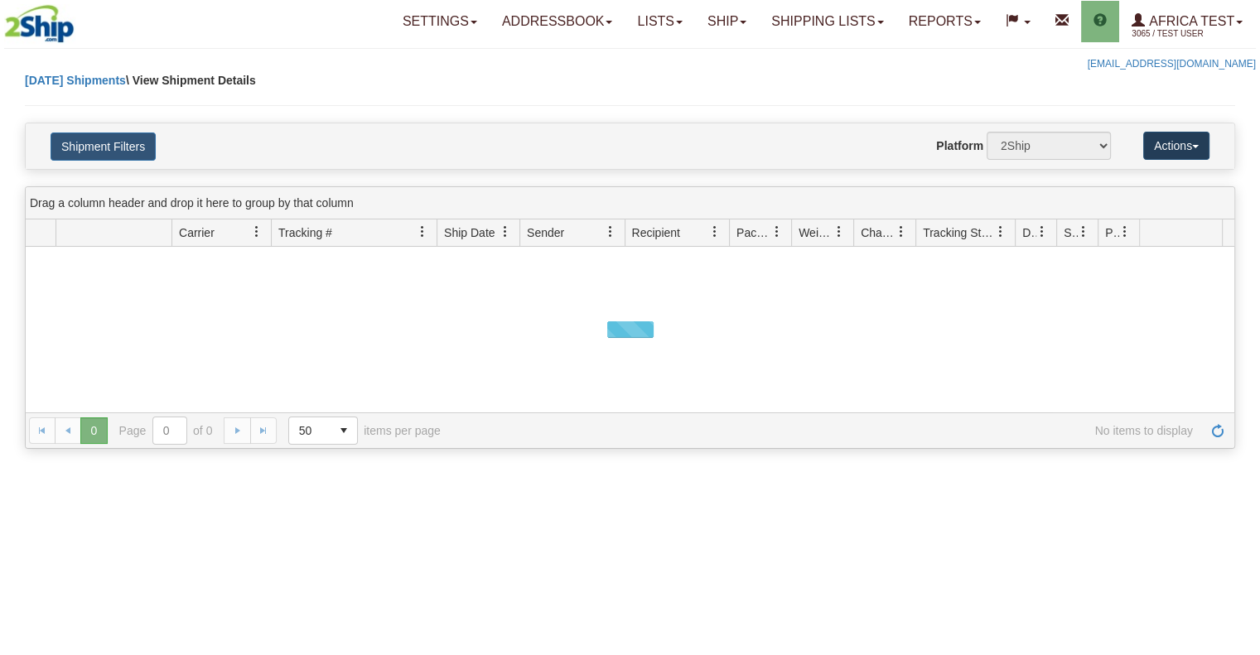
click at [1166, 145] on button "Actions" at bounding box center [1176, 146] width 66 height 28
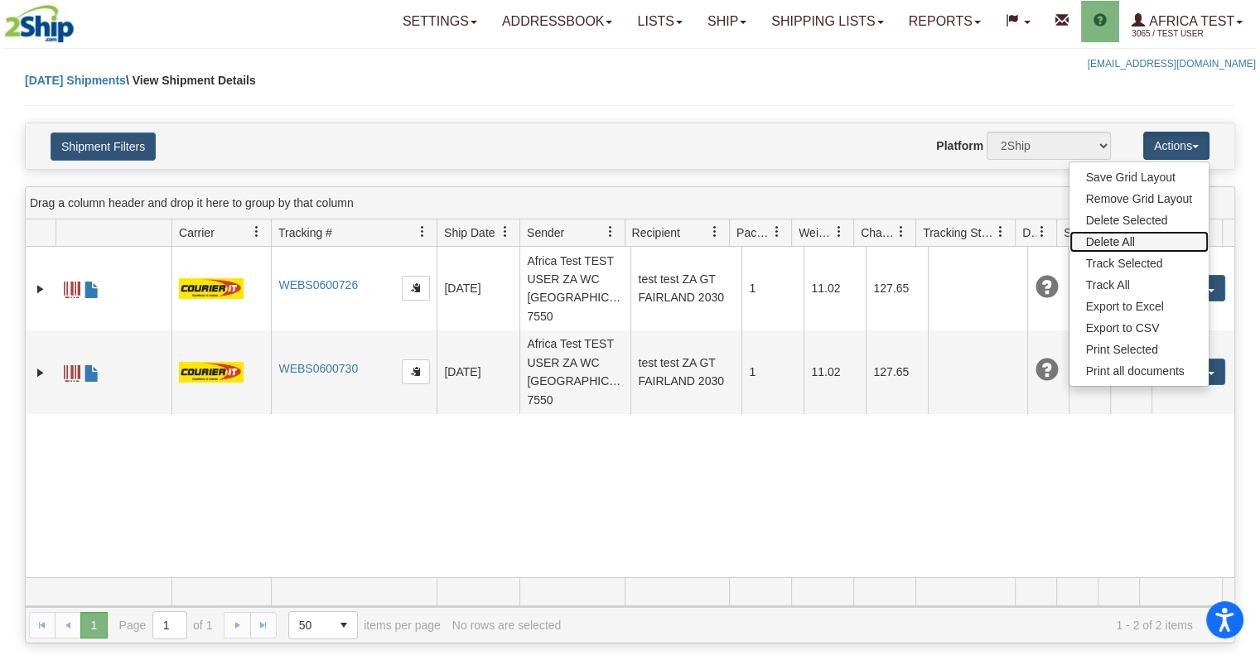
click at [1124, 238] on link "Delete All" at bounding box center [1138, 242] width 139 height 22
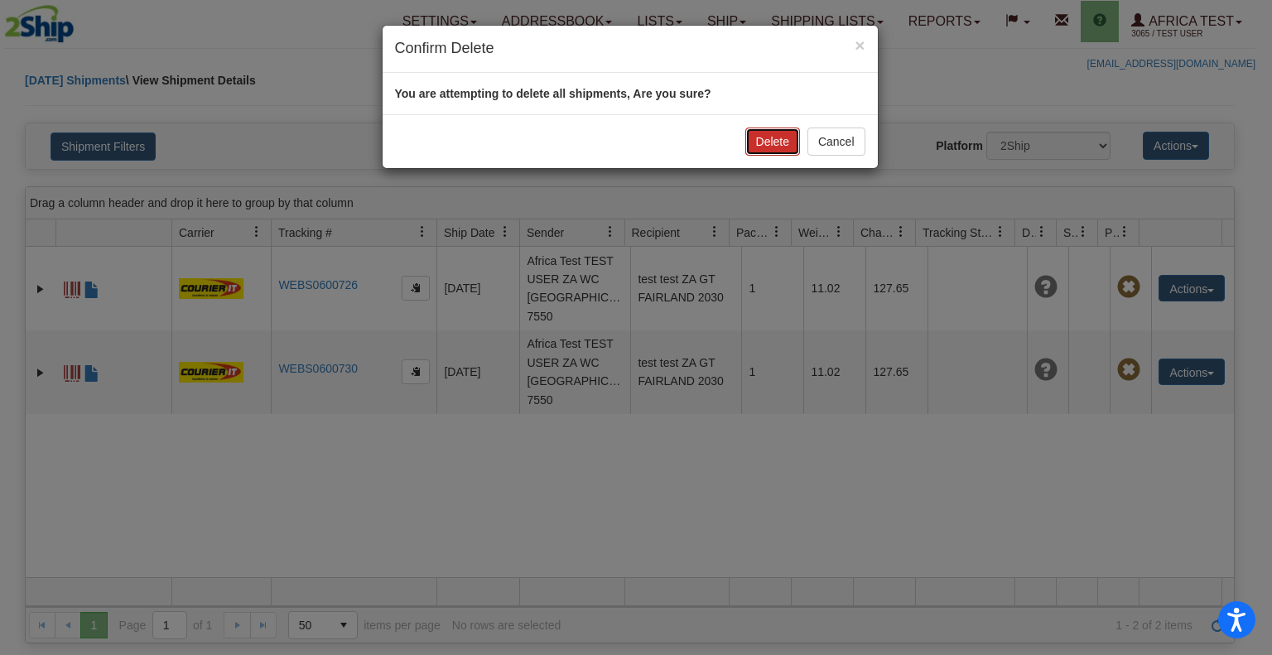
click at [757, 138] on button "Delete" at bounding box center [772, 142] width 55 height 28
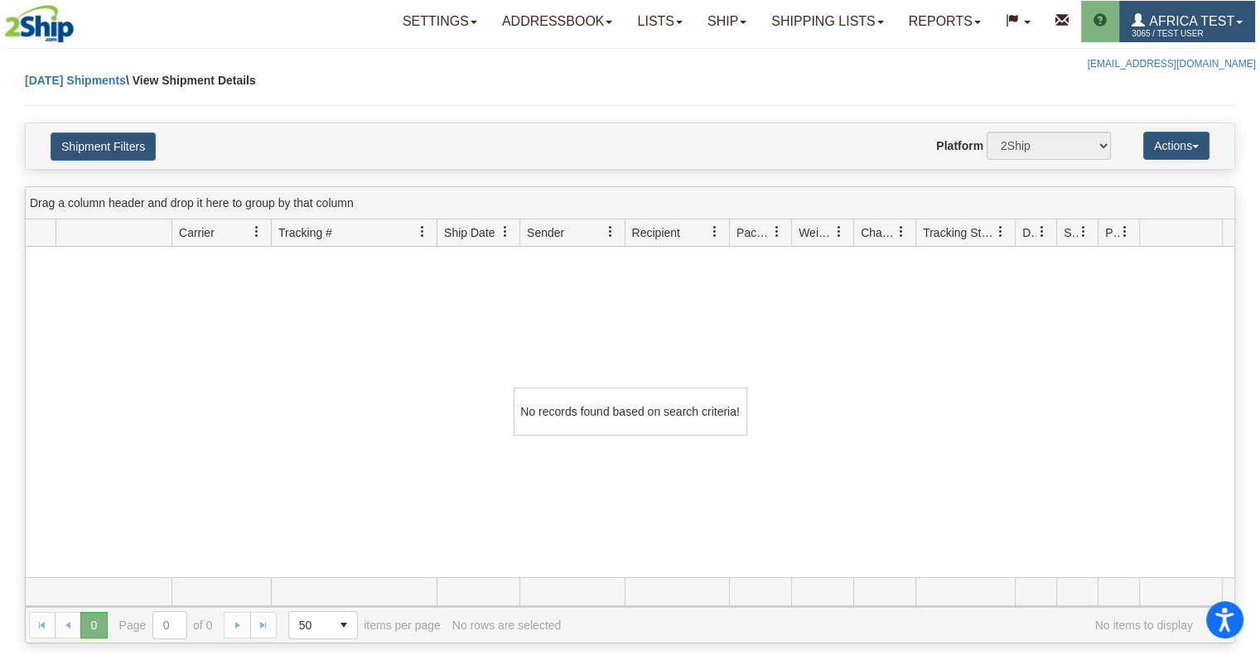
click at [1136, 23] on span at bounding box center [1137, 20] width 13 height 13
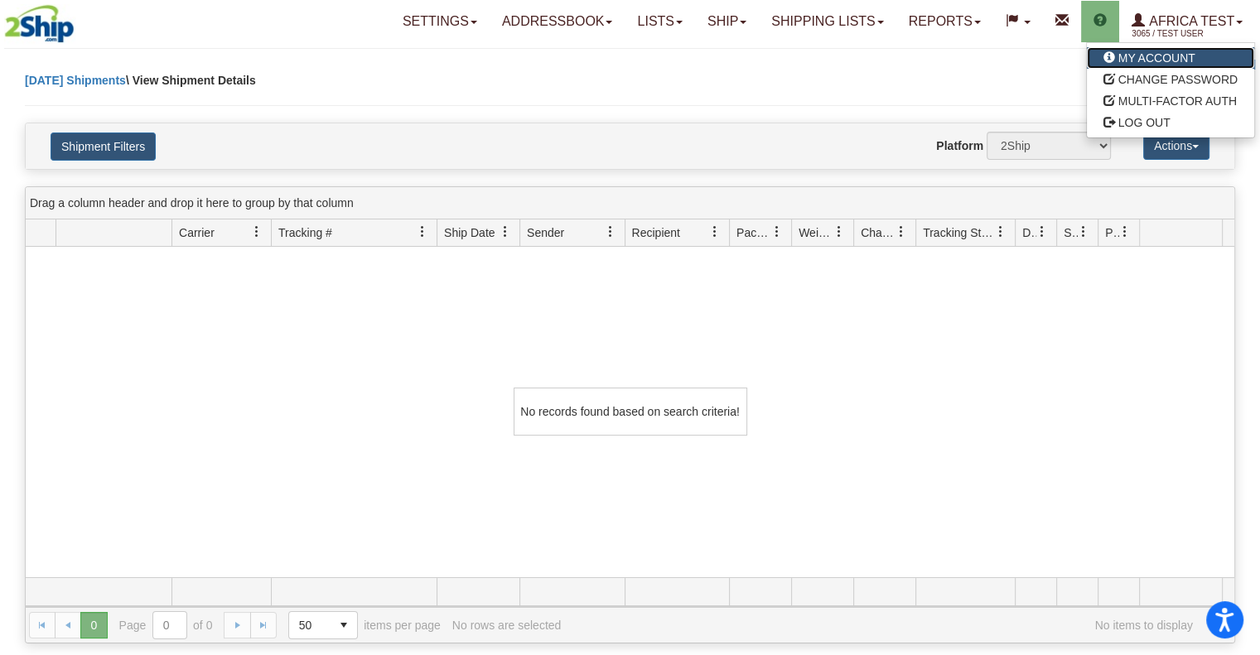
click at [1155, 55] on span "MY ACCOUNT" at bounding box center [1156, 57] width 77 height 13
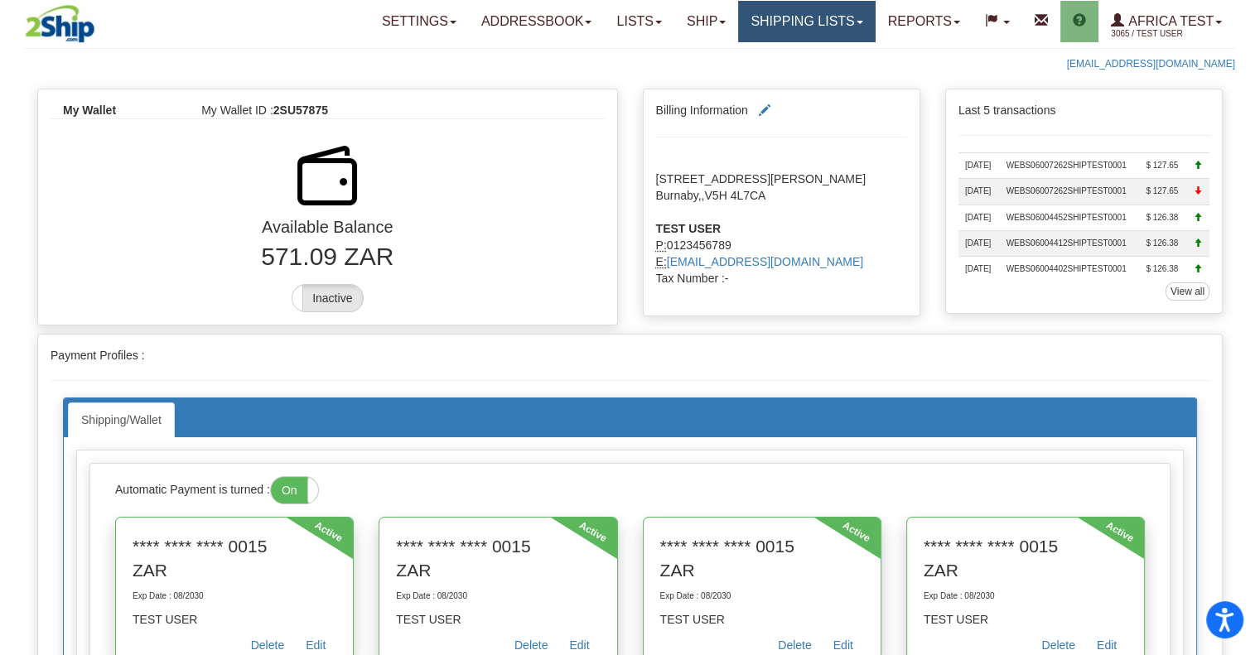
click at [839, 14] on link "Shipping lists" at bounding box center [806, 21] width 137 height 41
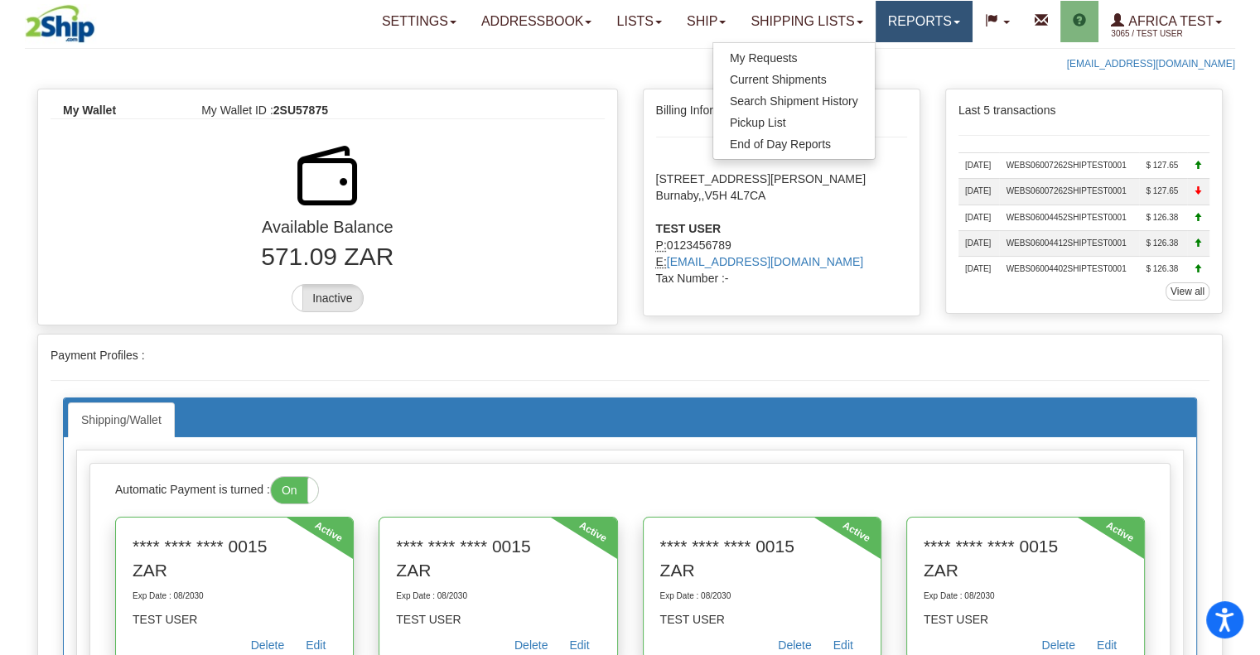
click at [898, 34] on link "Reports" at bounding box center [923, 21] width 97 height 41
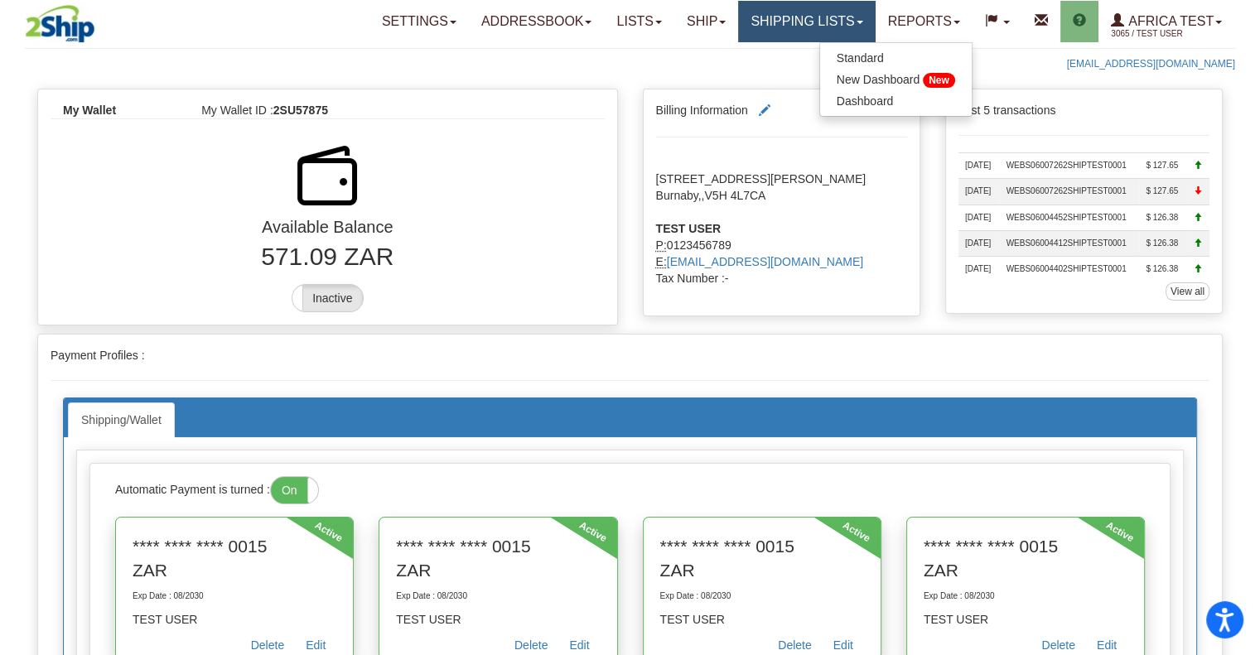
click at [793, 29] on link "Shipping lists" at bounding box center [806, 21] width 137 height 41
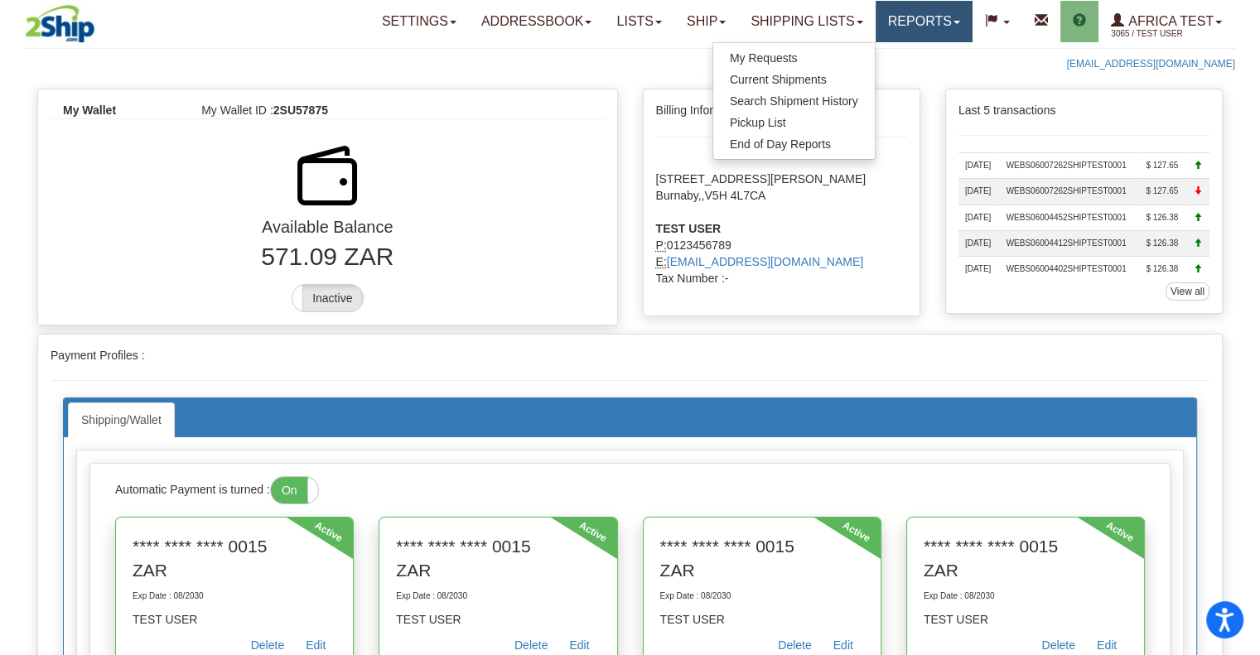
click at [880, 18] on link "Reports" at bounding box center [923, 21] width 97 height 41
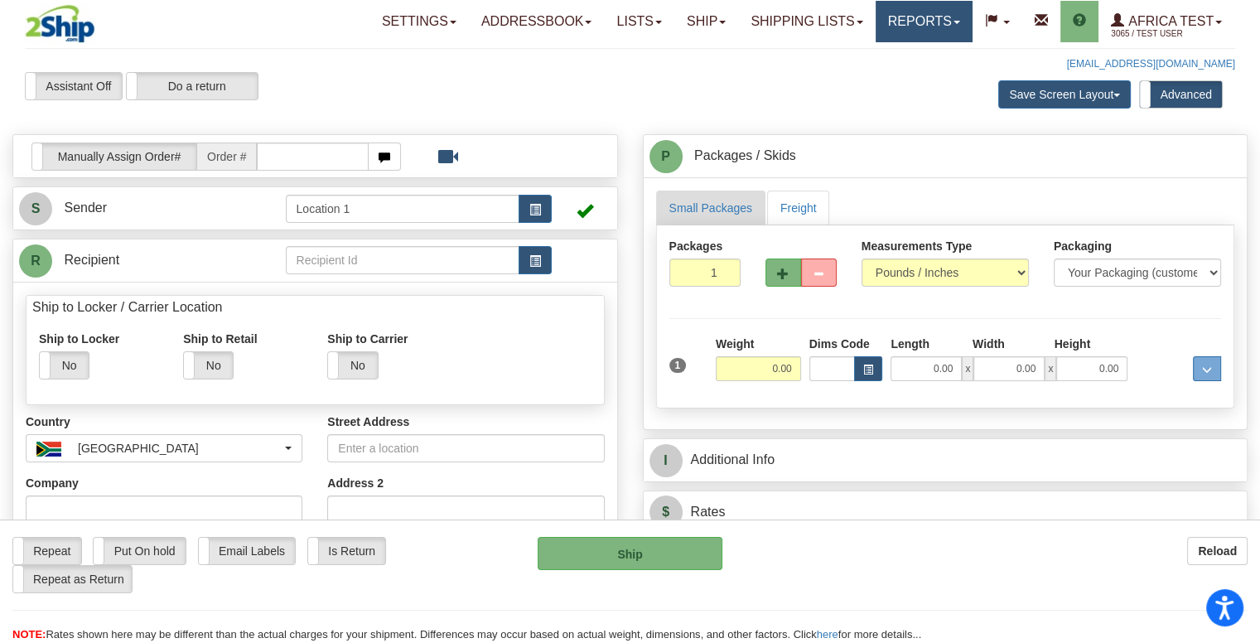
click at [909, 18] on link "Reports" at bounding box center [923, 21] width 97 height 41
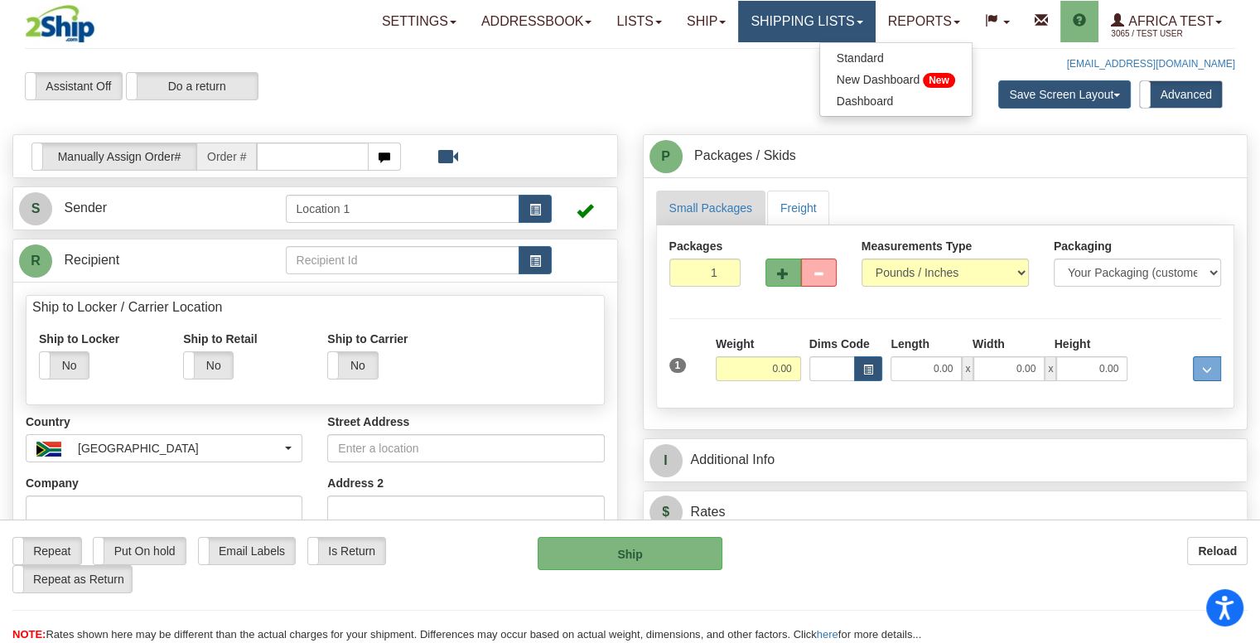
click at [795, 26] on link "Shipping lists" at bounding box center [806, 21] width 137 height 41
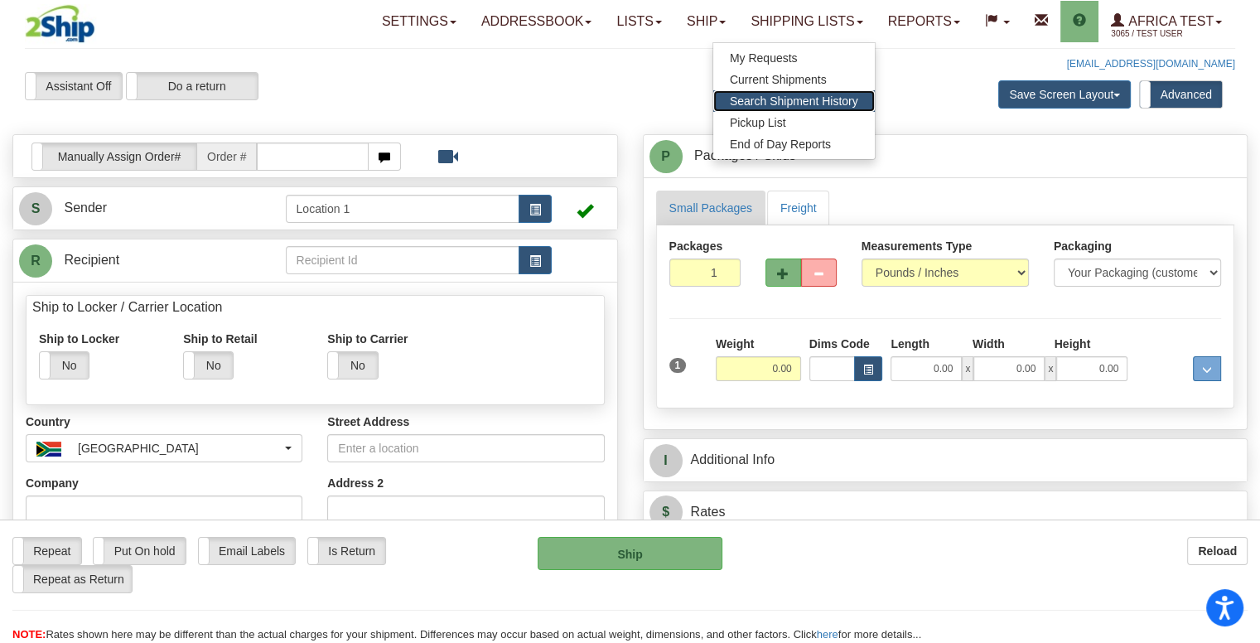
click at [808, 94] on span "Search Shipment History" at bounding box center [794, 100] width 128 height 13
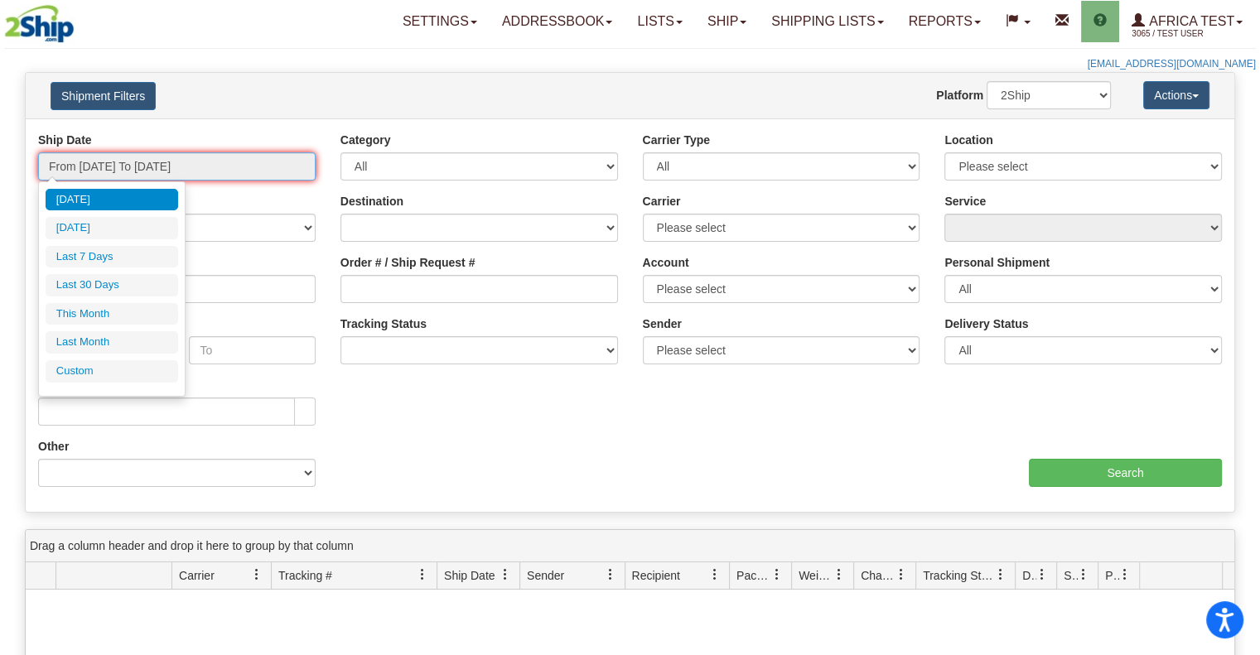
click at [207, 160] on input "From [DATE] To [DATE]" at bounding box center [176, 166] width 277 height 28
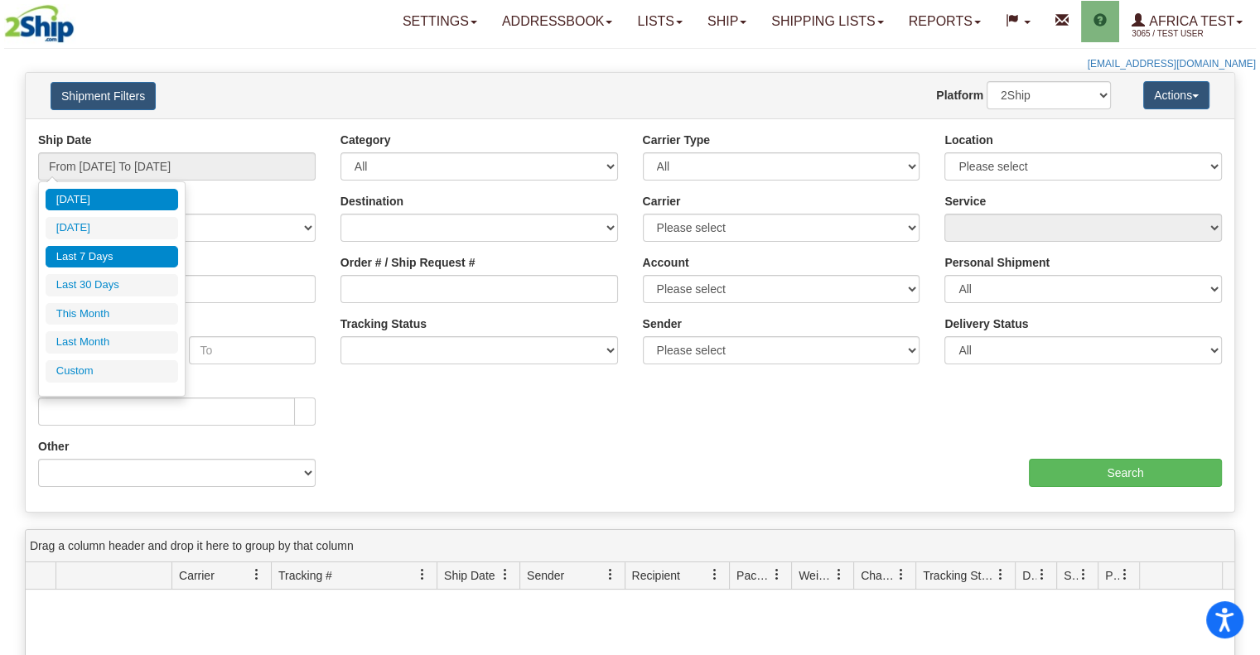
click at [111, 251] on li "Last 7 Days" at bounding box center [112, 257] width 133 height 22
type input "From 2025-10-01 To 2025-10-07"
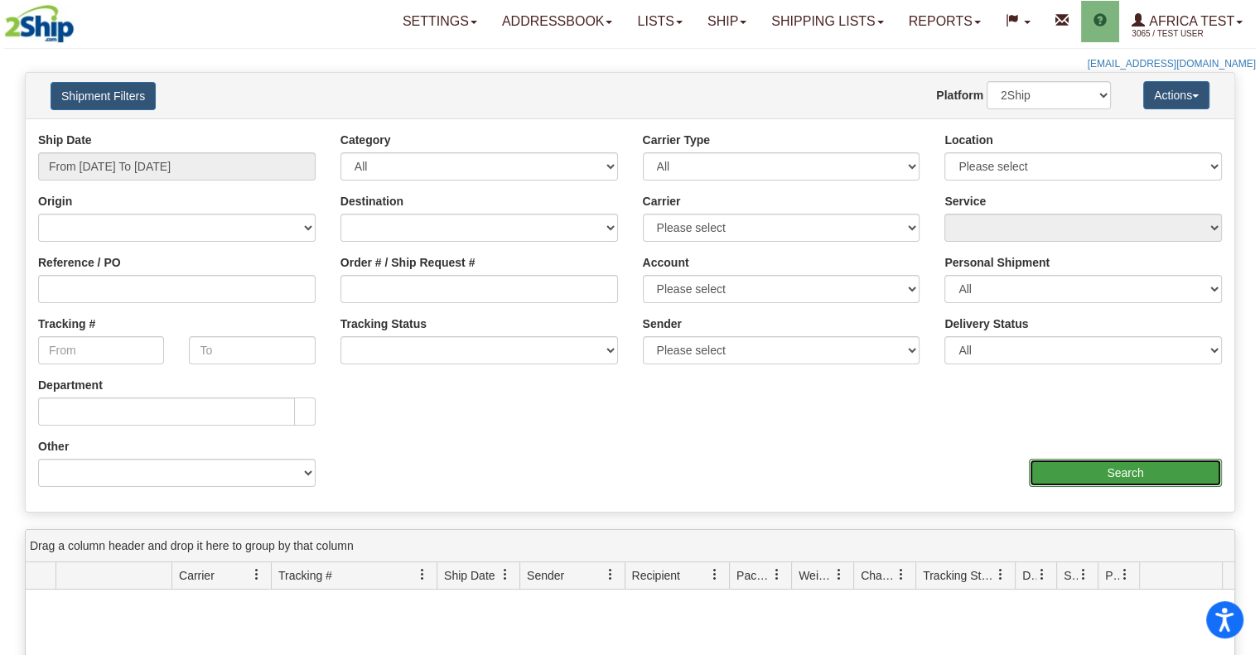
click at [1102, 470] on input "Search" at bounding box center [1125, 473] width 193 height 28
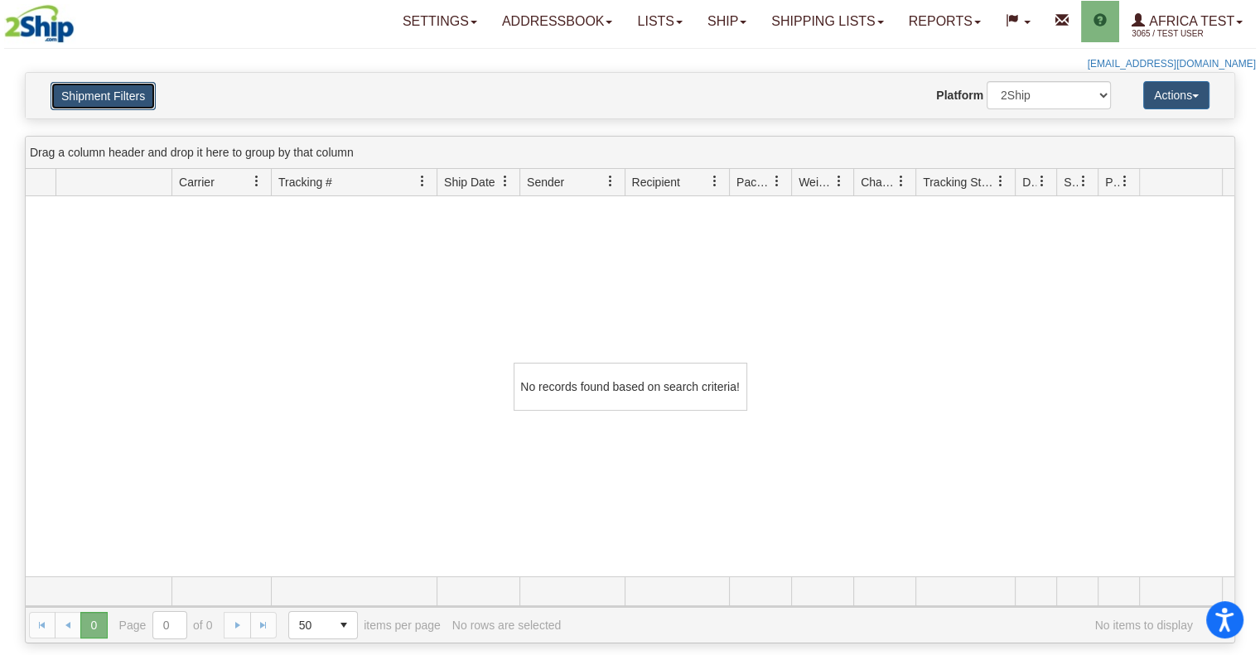
click at [114, 104] on button "Shipment Filters" at bounding box center [103, 96] width 105 height 28
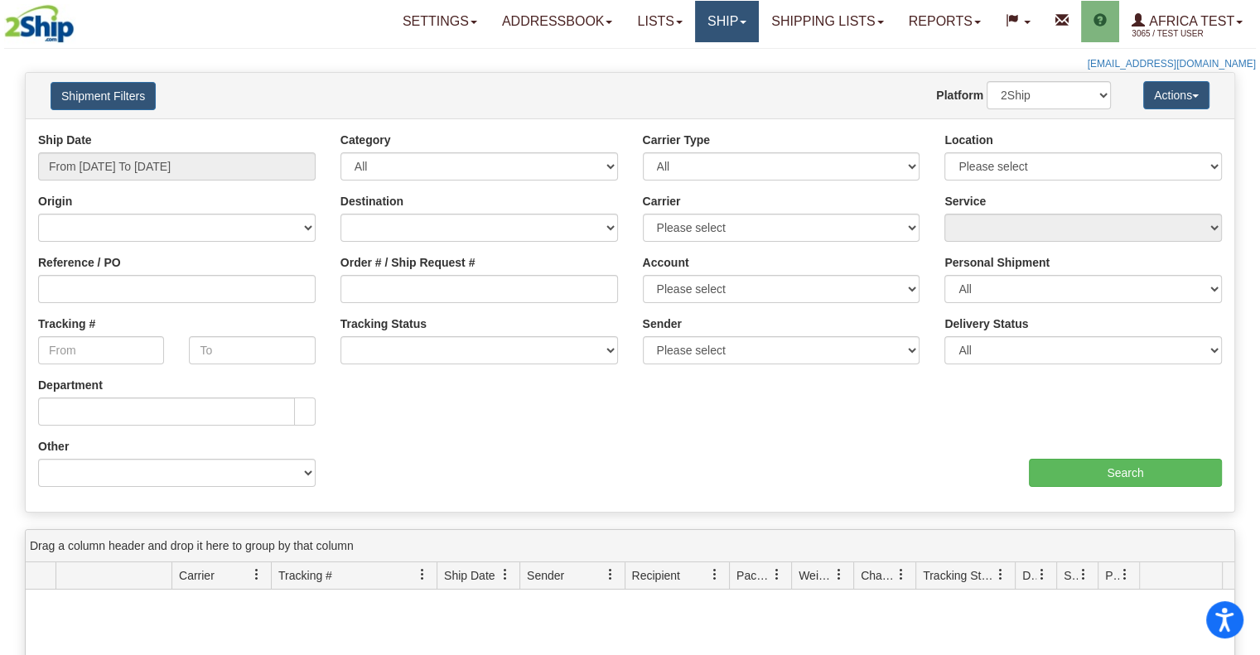
click at [729, 23] on link "Ship" at bounding box center [727, 21] width 64 height 41
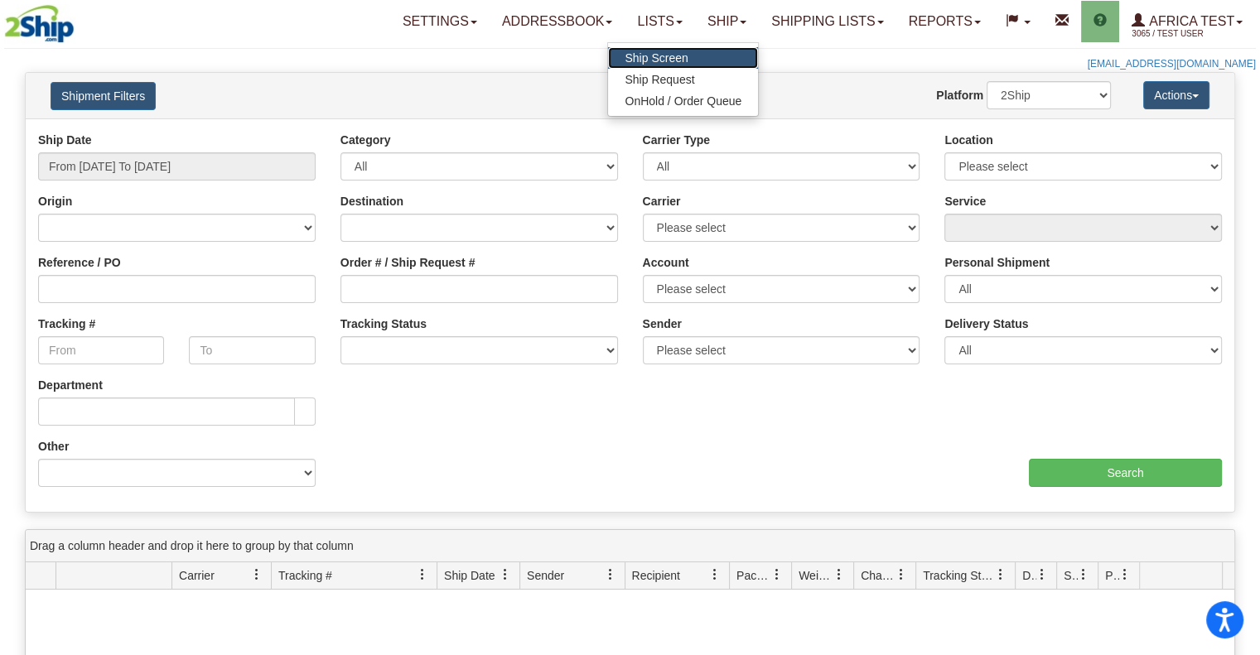
click at [640, 60] on span "Ship Screen" at bounding box center [656, 57] width 63 height 13
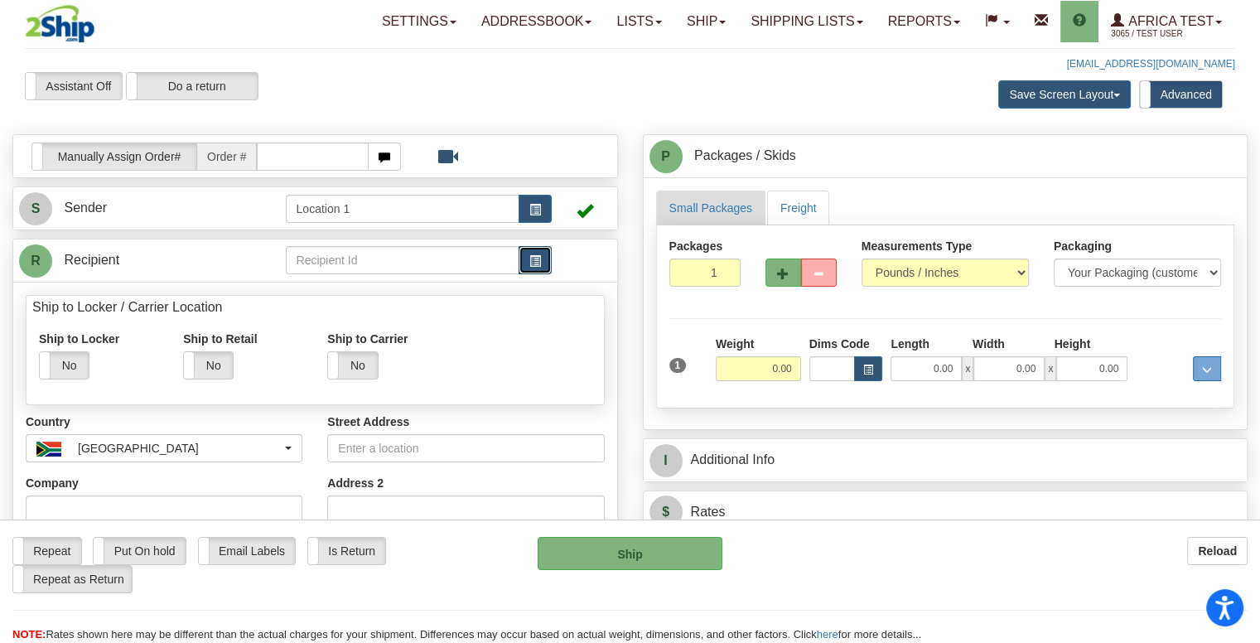
click at [537, 264] on span "button" at bounding box center [535, 261] width 12 height 11
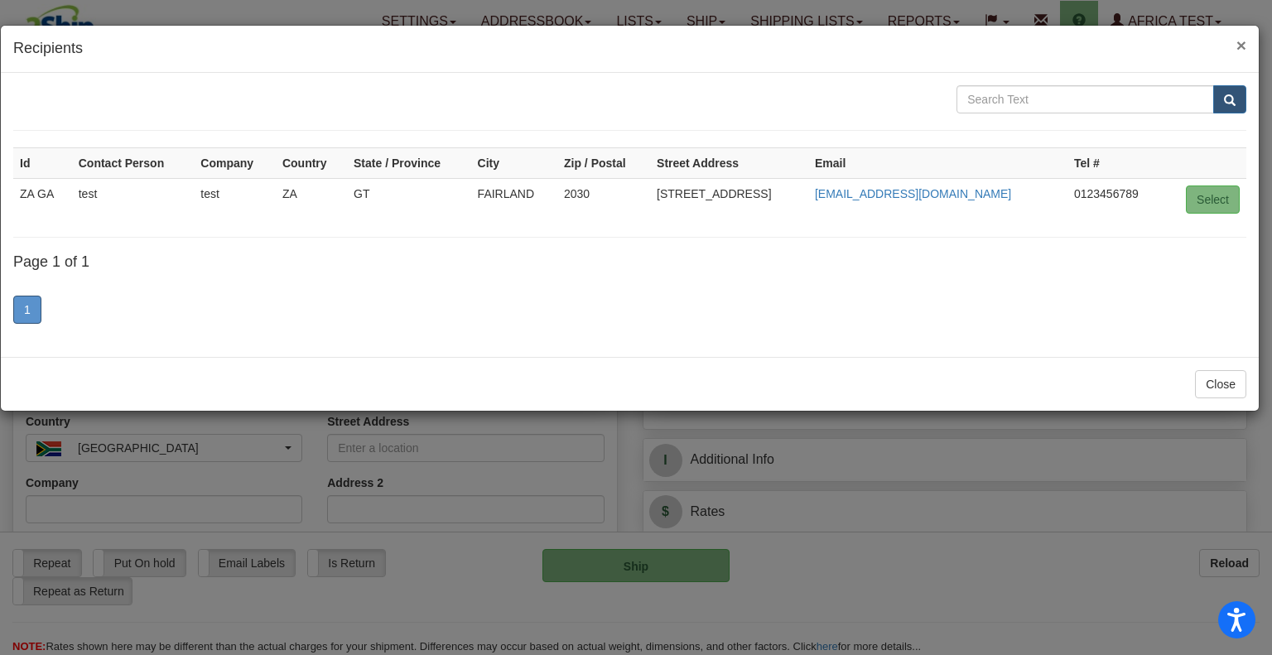
click at [1241, 41] on span "×" at bounding box center [1242, 45] width 10 height 19
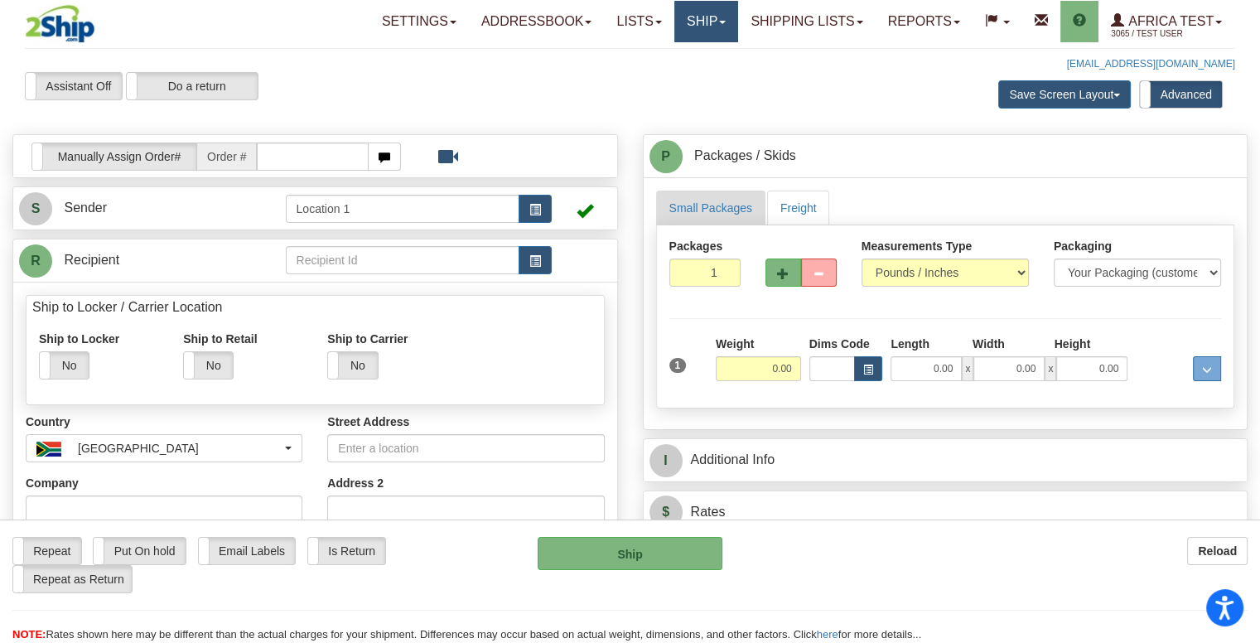
click at [707, 12] on link "Ship" at bounding box center [706, 21] width 64 height 41
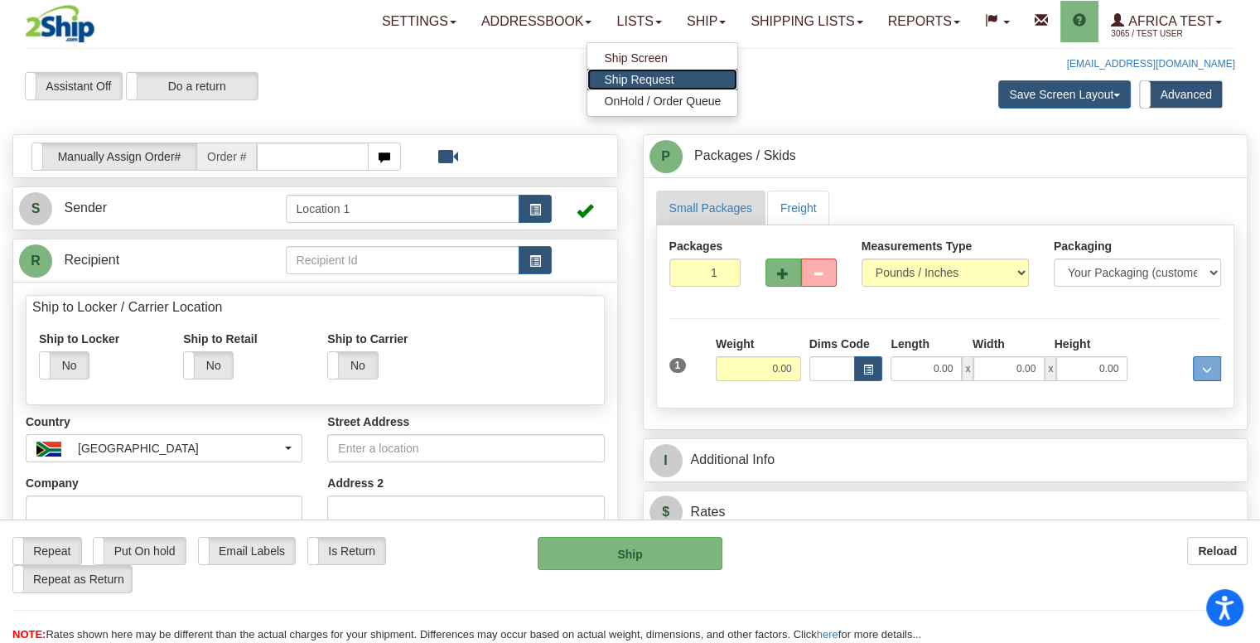
click at [663, 73] on span "Ship Request" at bounding box center [639, 79] width 70 height 13
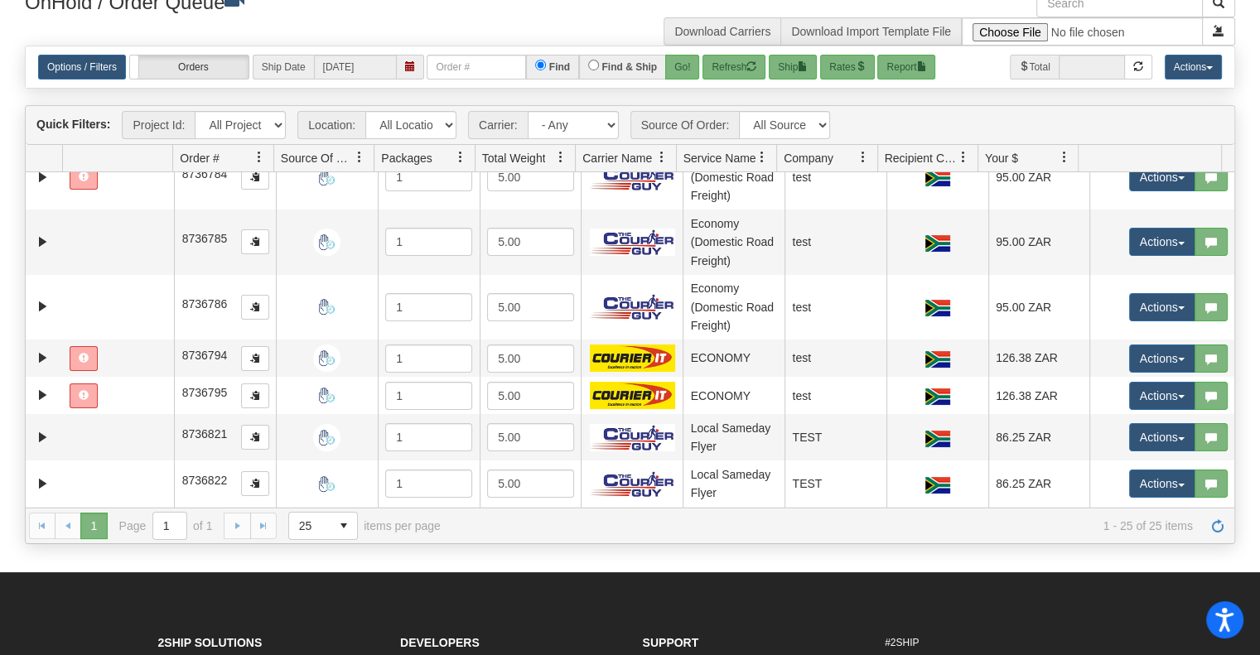
scroll to position [1112, 0]
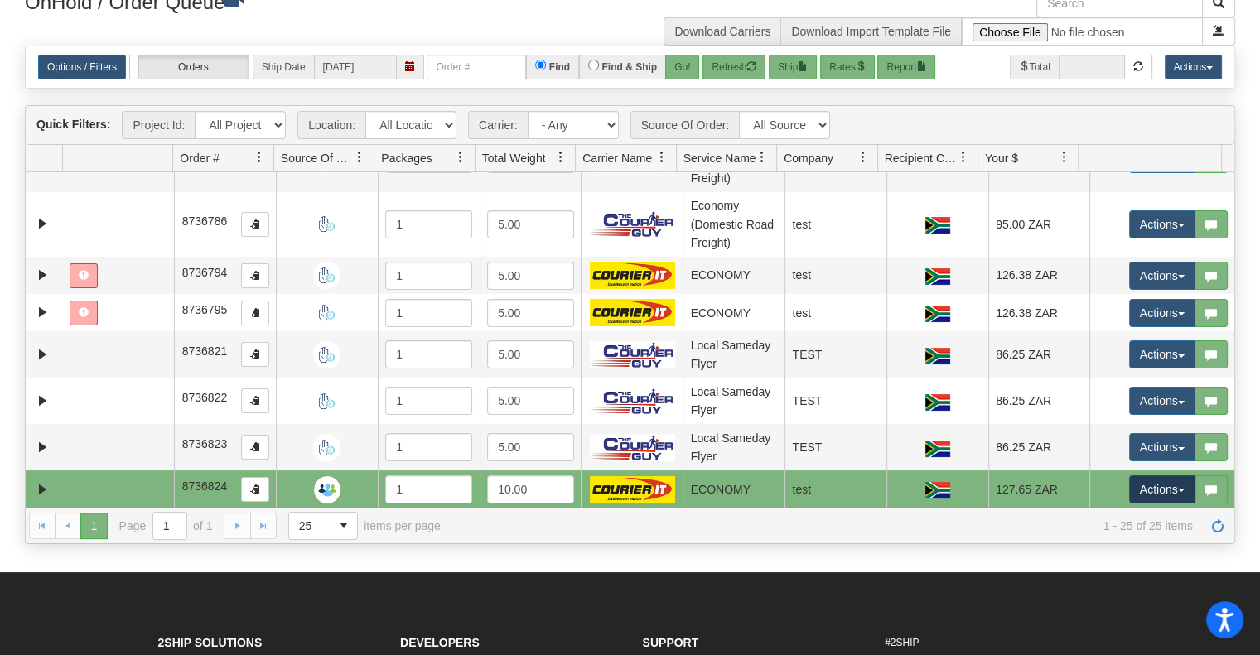
click at [1161, 493] on button "Actions" at bounding box center [1162, 489] width 66 height 28
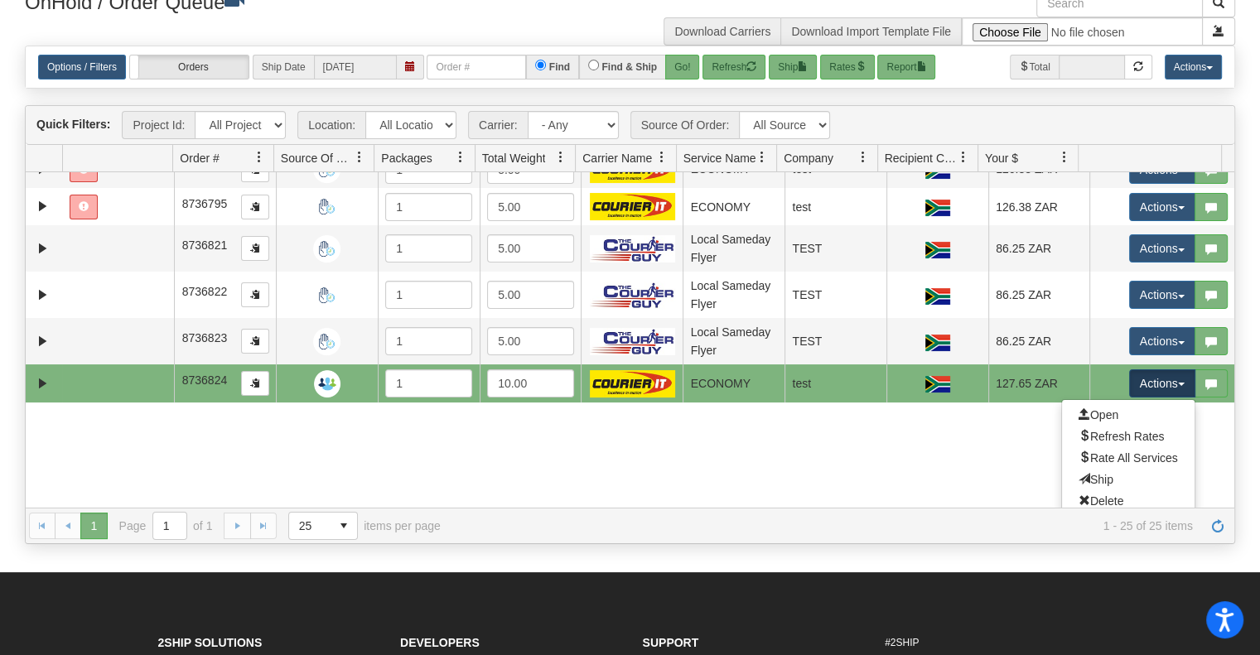
scroll to position [1248, 0]
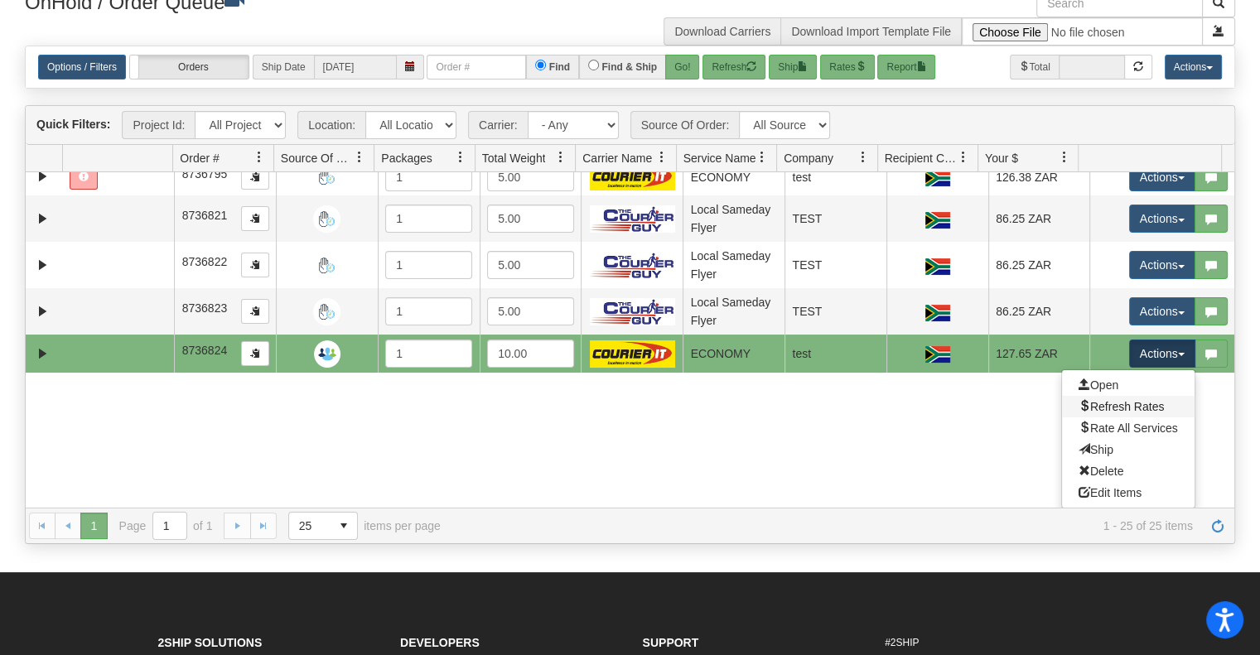
click at [1143, 406] on span "Refresh Rates" at bounding box center [1120, 406] width 85 height 13
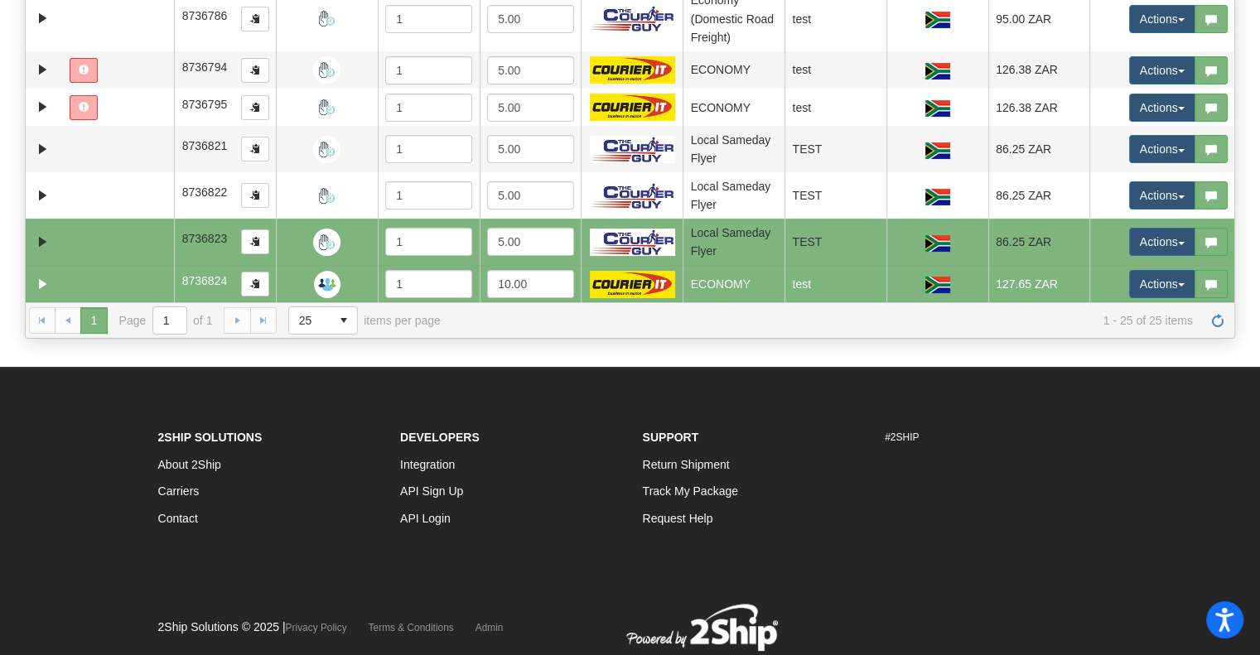
scroll to position [259, 0]
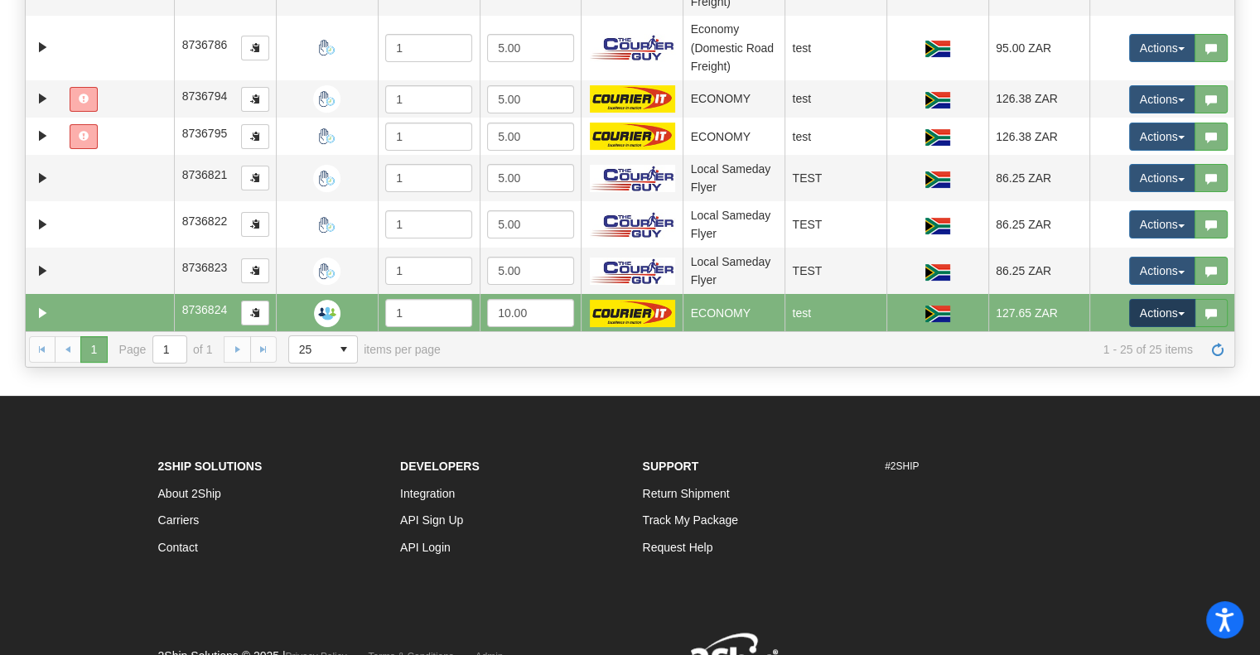
click at [1148, 310] on button "Actions" at bounding box center [1162, 313] width 66 height 28
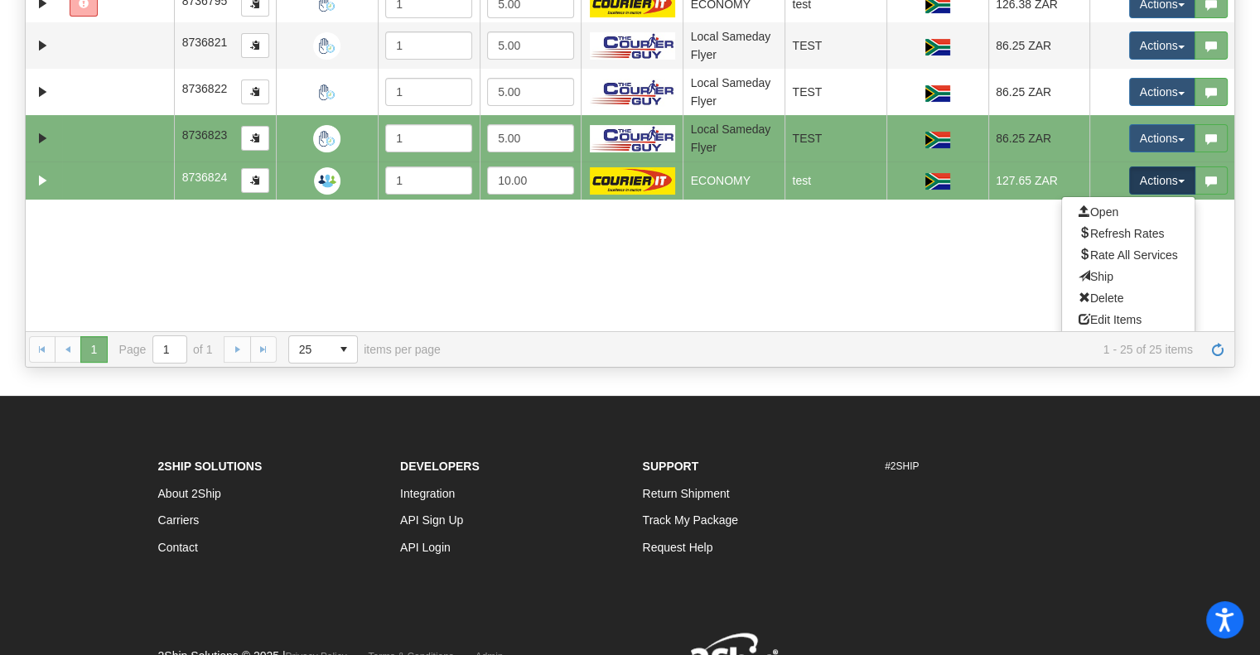
scroll to position [1248, 0]
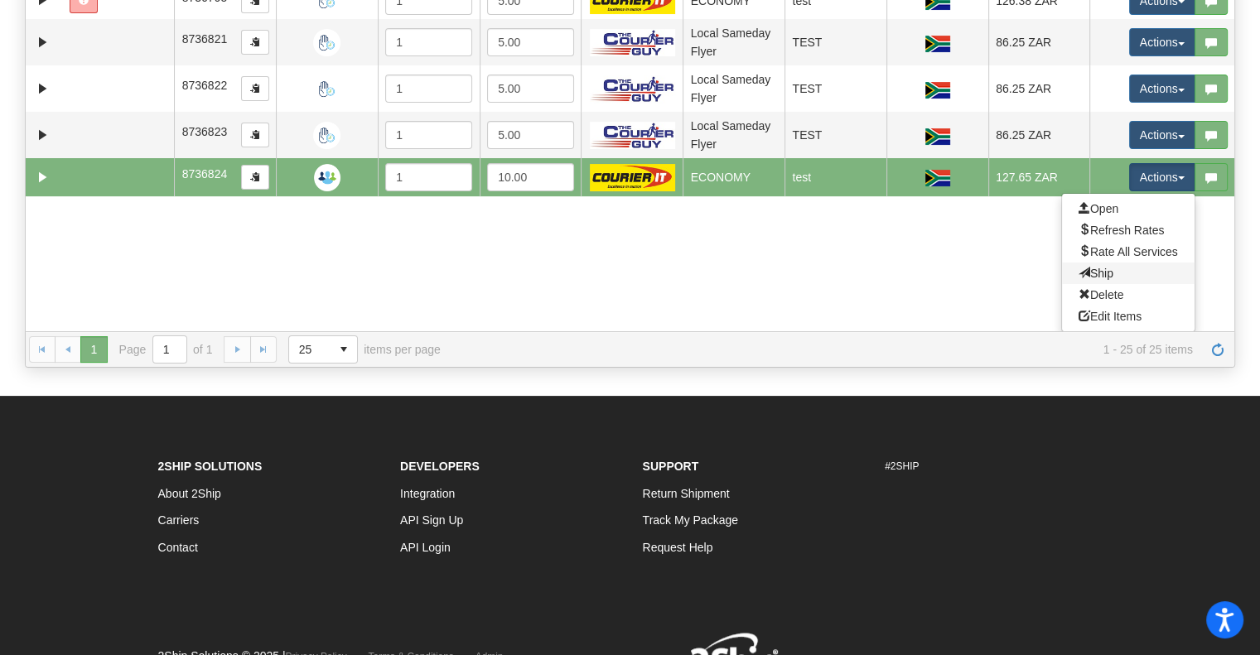
click at [1126, 279] on link "Ship" at bounding box center [1128, 274] width 133 height 22
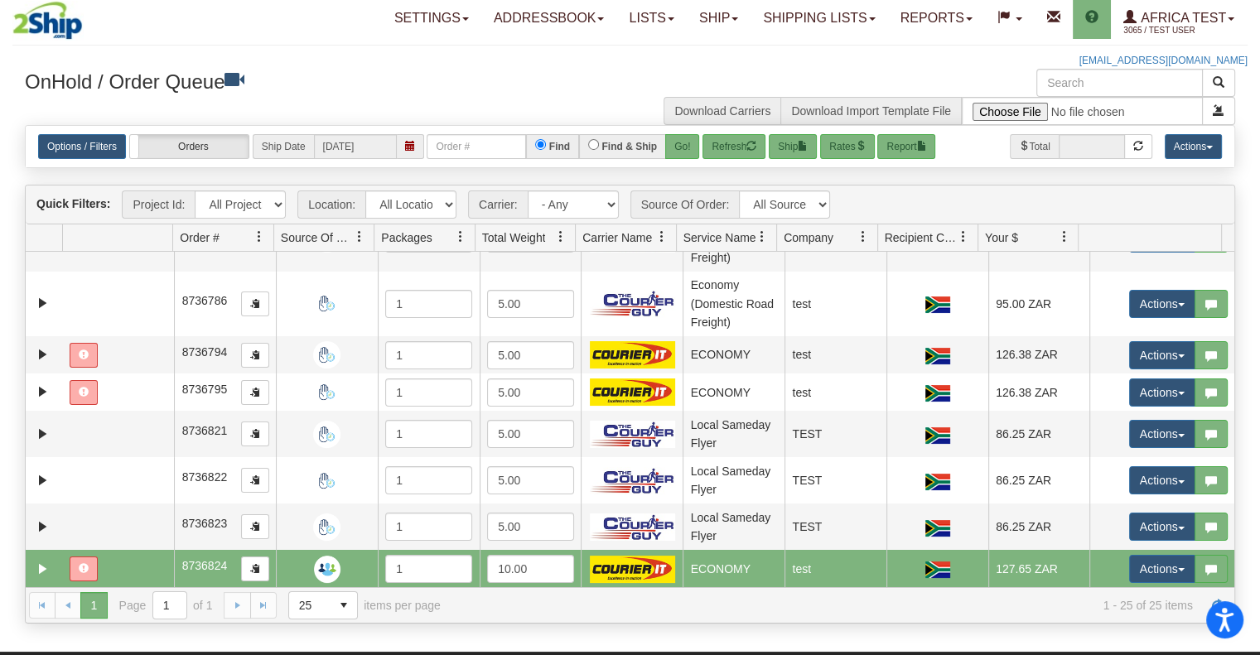
scroll to position [0, 0]
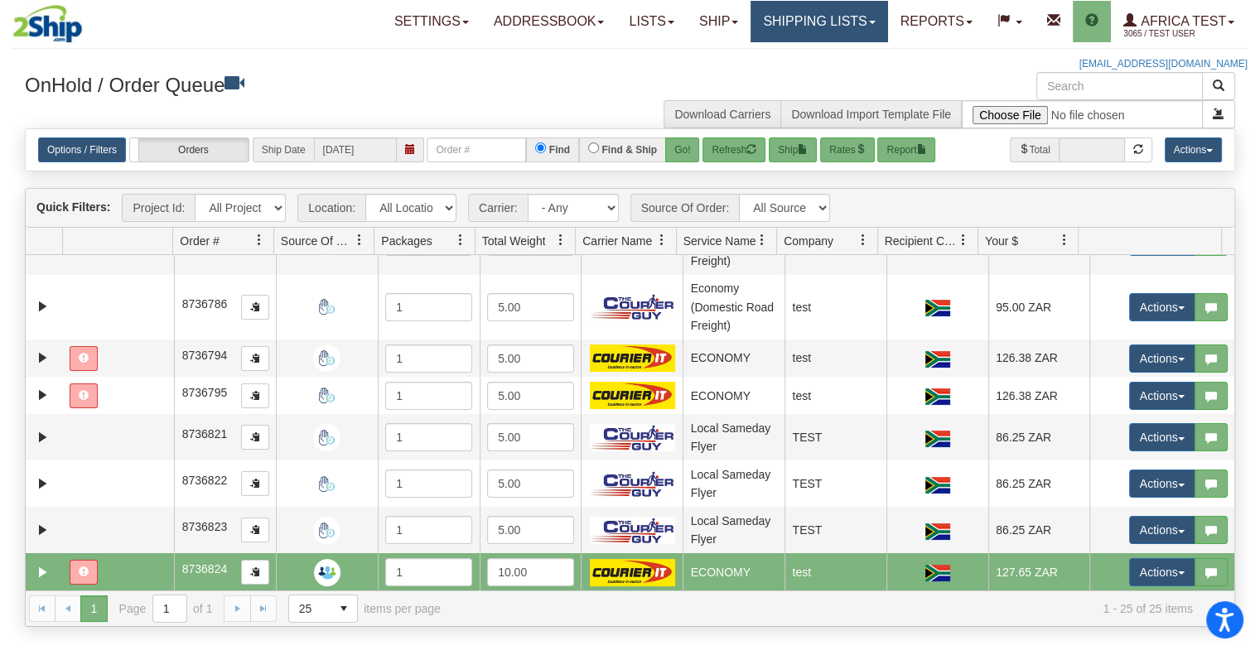
click at [768, 25] on link "Shipping lists" at bounding box center [818, 21] width 137 height 41
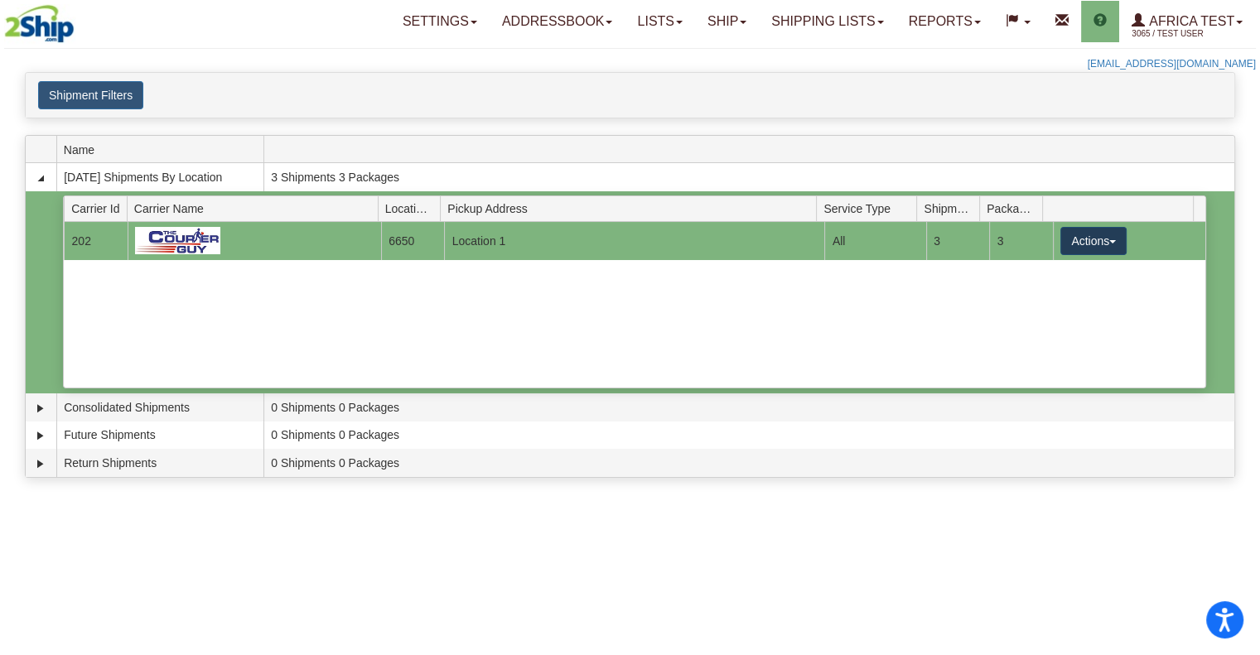
click at [1088, 232] on button "Actions" at bounding box center [1093, 241] width 66 height 28
click at [1054, 274] on span "Details" at bounding box center [1032, 272] width 45 height 12
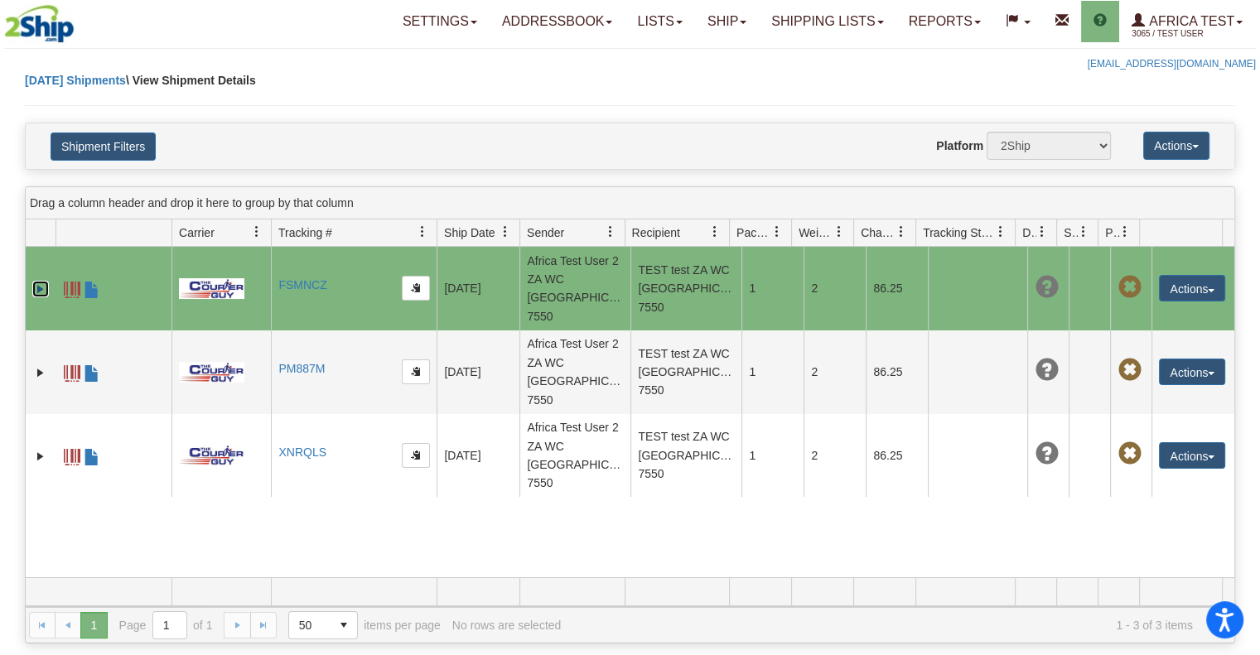
click at [34, 282] on link "Expand" at bounding box center [40, 289] width 17 height 17
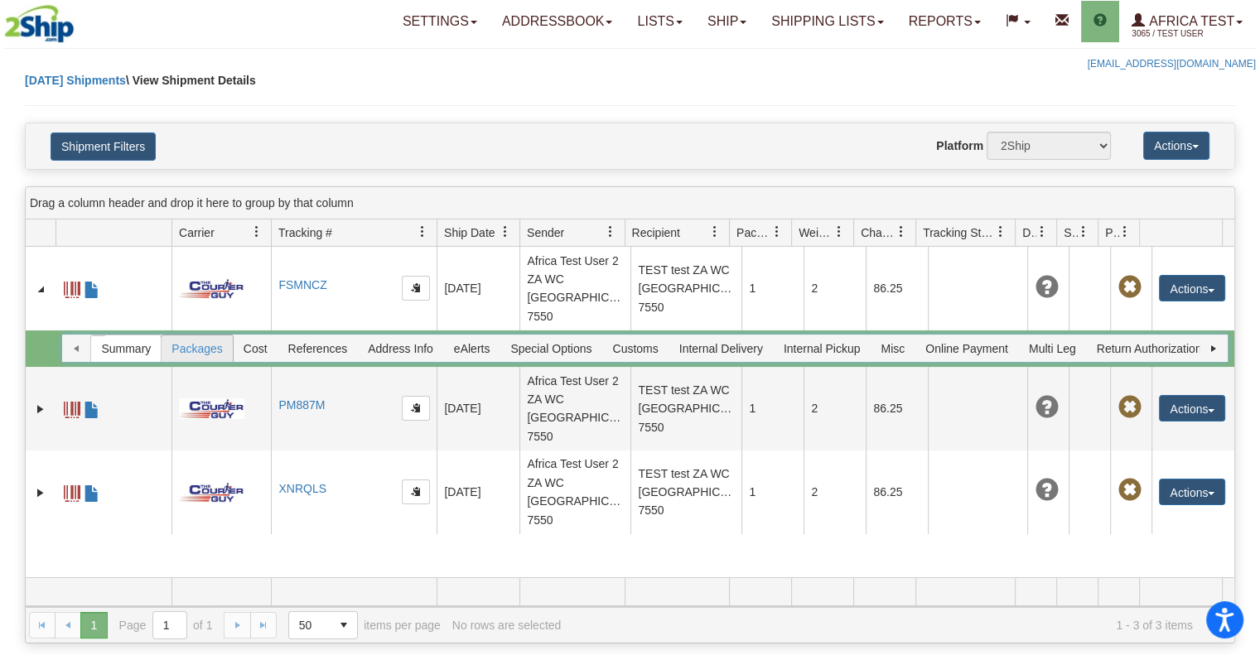
click at [218, 335] on span "Packages" at bounding box center [197, 348] width 70 height 27
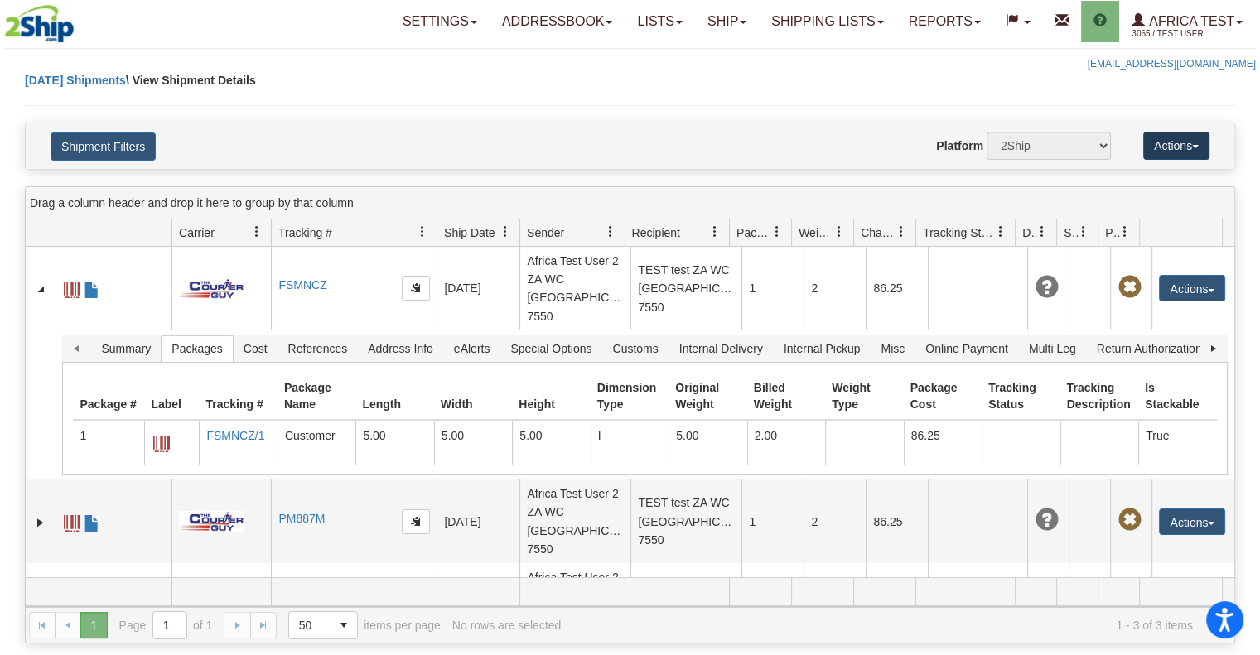
click at [1158, 144] on button "Actions" at bounding box center [1176, 146] width 66 height 28
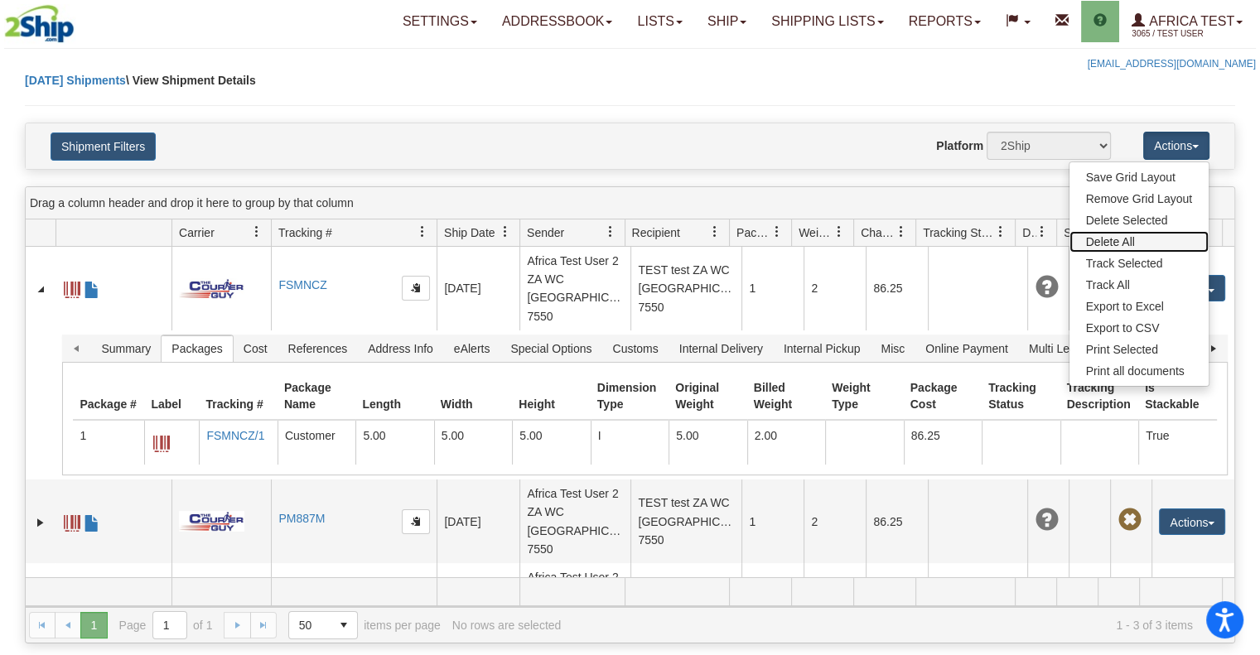
click at [1146, 231] on link "Delete All" at bounding box center [1138, 242] width 139 height 22
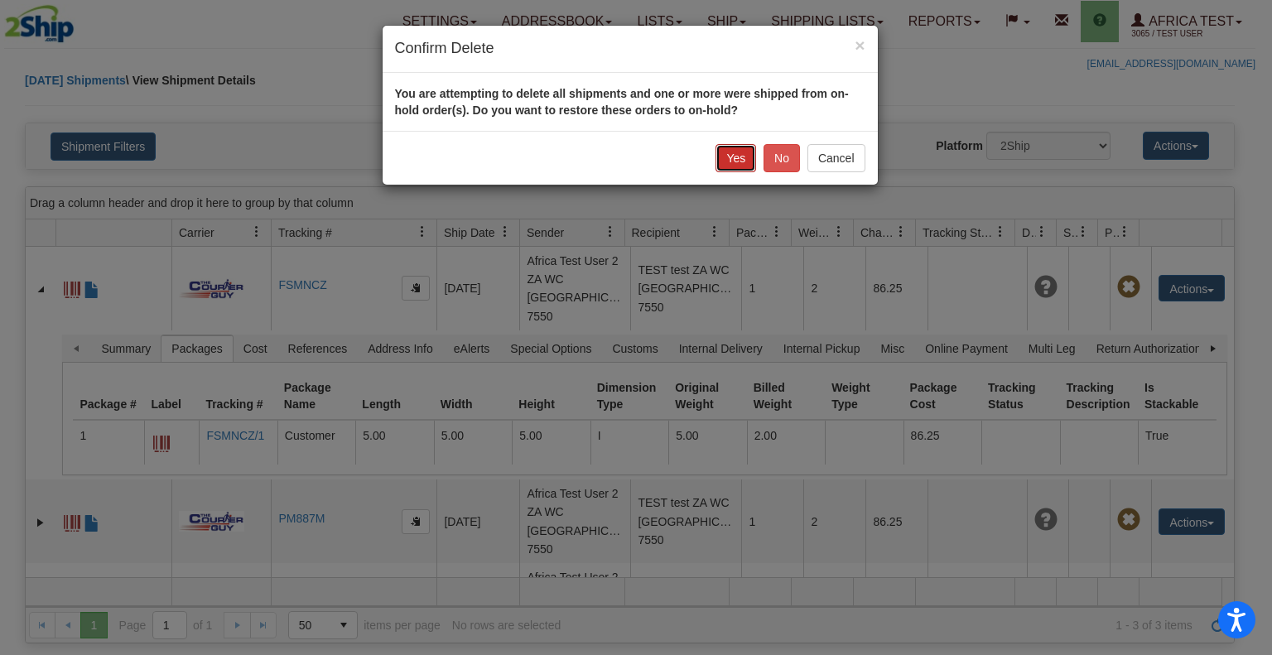
click at [729, 155] on button "Yes" at bounding box center [736, 158] width 41 height 28
